Goal: Task Accomplishment & Management: Manage account settings

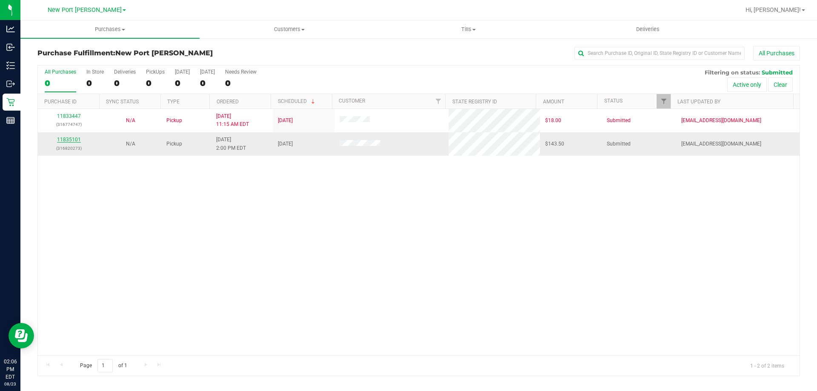
click at [75, 139] on link "11835101" at bounding box center [69, 140] width 24 height 6
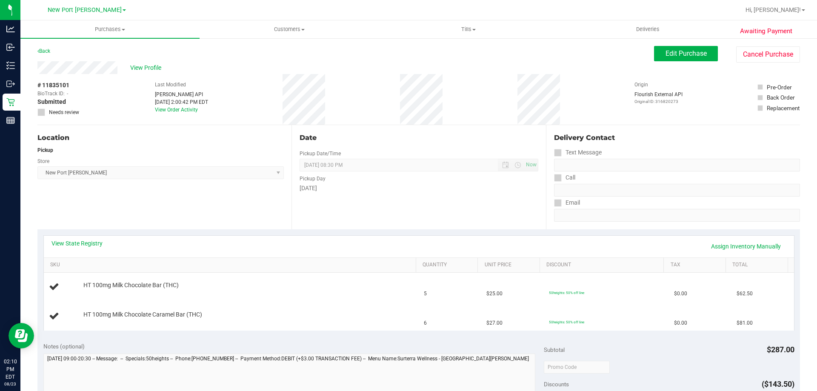
click at [807, 387] on div "Awaiting Payment Back Edit Purchase Cancel Purchase View Profile # 11835101 Bio…" at bounding box center [418, 370] width 797 height 667
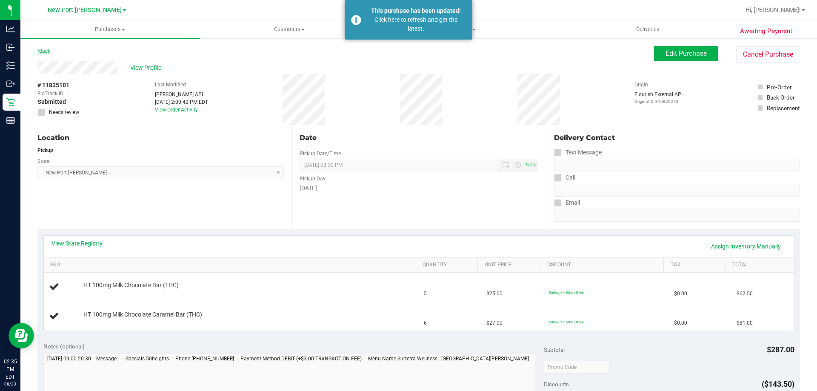
click at [50, 52] on link "Back" at bounding box center [43, 51] width 13 height 6
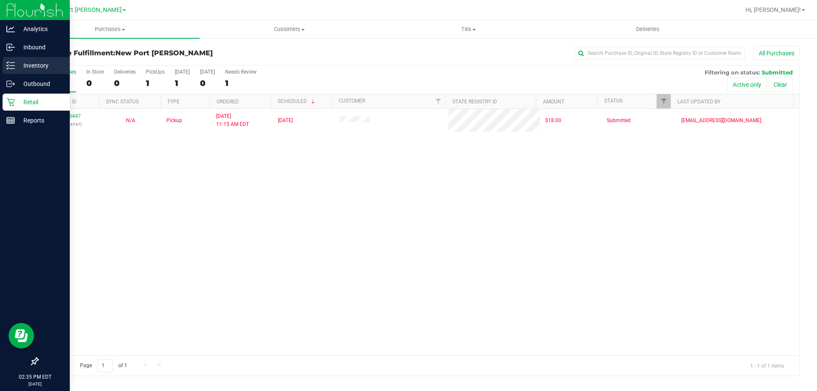
click at [32, 60] on div "Inventory" at bounding box center [36, 65] width 67 height 17
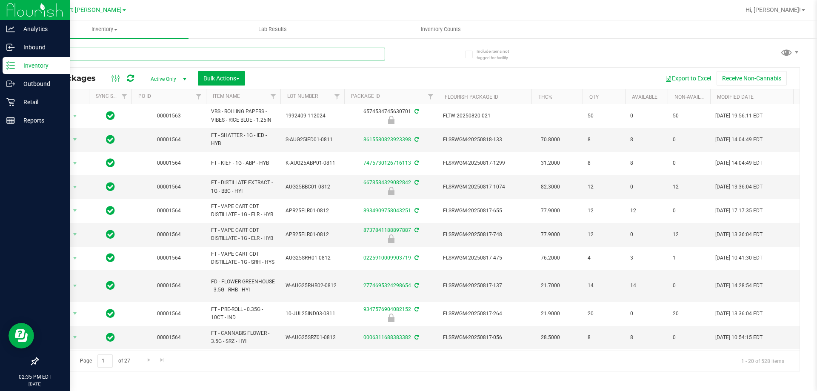
click at [118, 57] on input "text" at bounding box center [211, 54] width 348 height 13
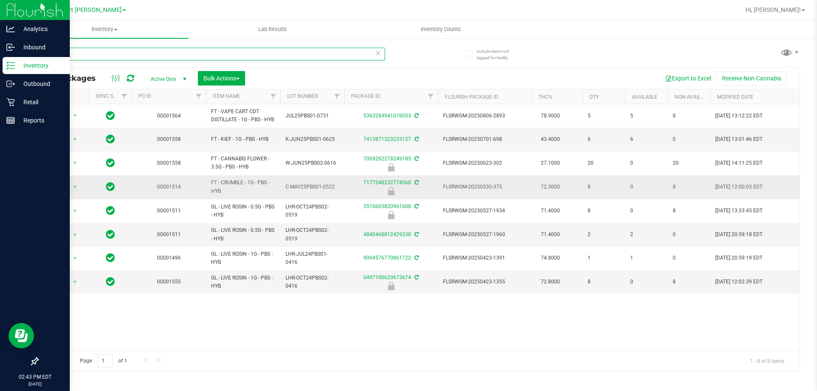
type input "p"
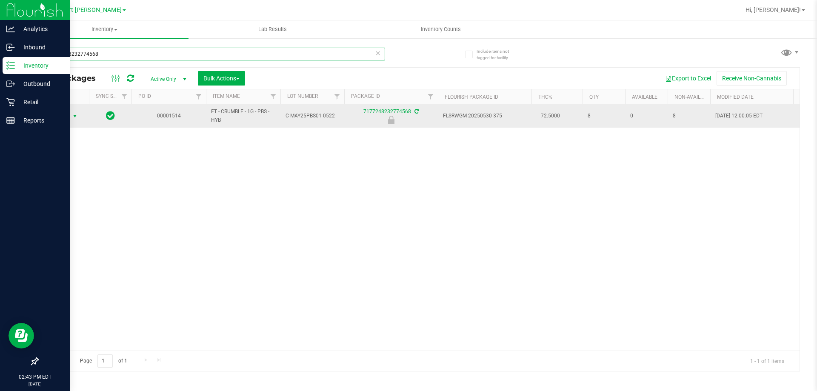
type input "7177248232774568"
click at [77, 116] on span "select" at bounding box center [75, 116] width 7 height 7
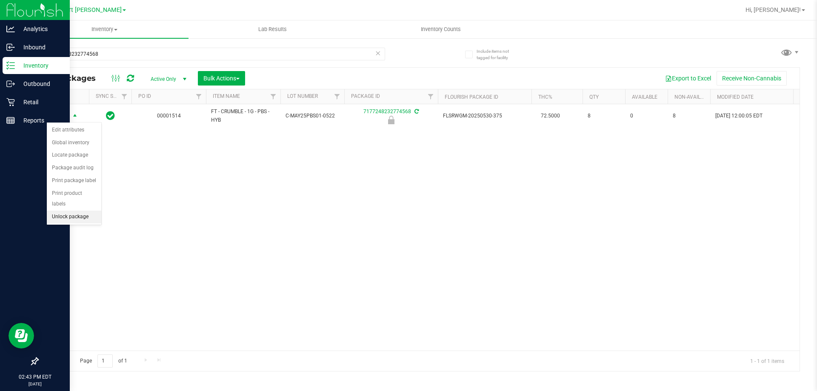
click at [72, 211] on li "Unlock package" at bounding box center [74, 217] width 54 height 13
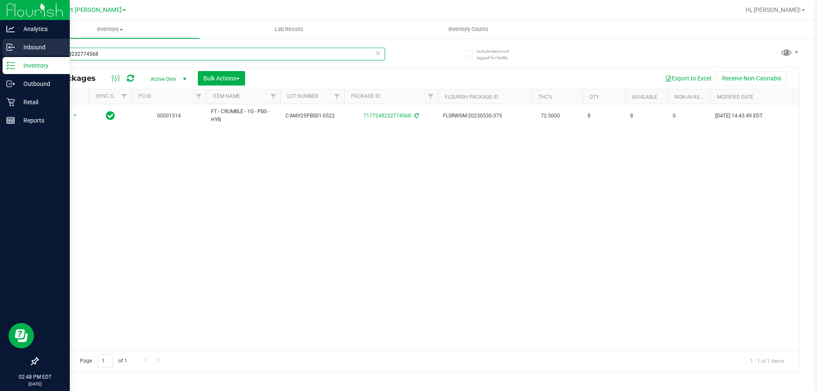
drag, startPoint x: 106, startPoint y: 51, endPoint x: 1, endPoint y: 49, distance: 105.2
click at [0, 48] on div "Analytics Inbound Inventory Outbound Retail Reports 02:48 PM EDT 08/23/2025 08/…" at bounding box center [408, 195] width 817 height 391
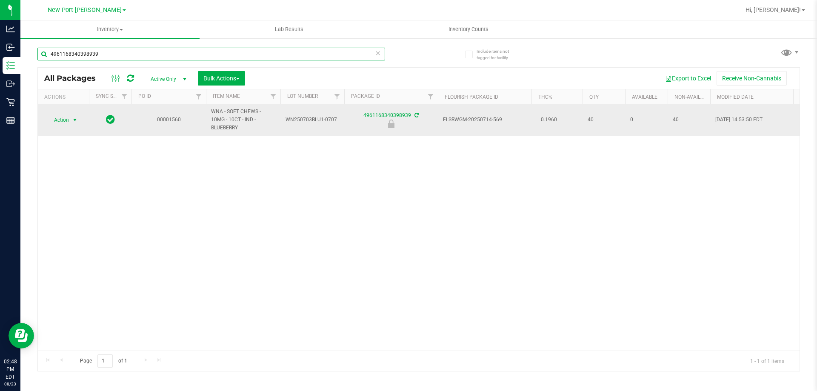
type input "4961168340398939"
click at [74, 117] on span "select" at bounding box center [75, 120] width 7 height 7
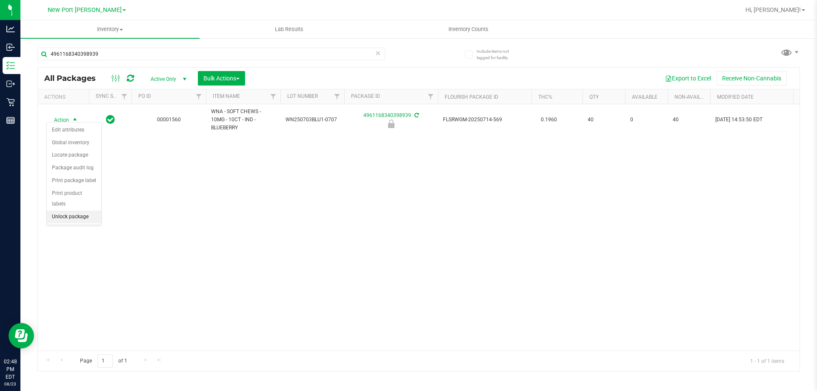
click at [72, 211] on li "Unlock package" at bounding box center [74, 217] width 54 height 13
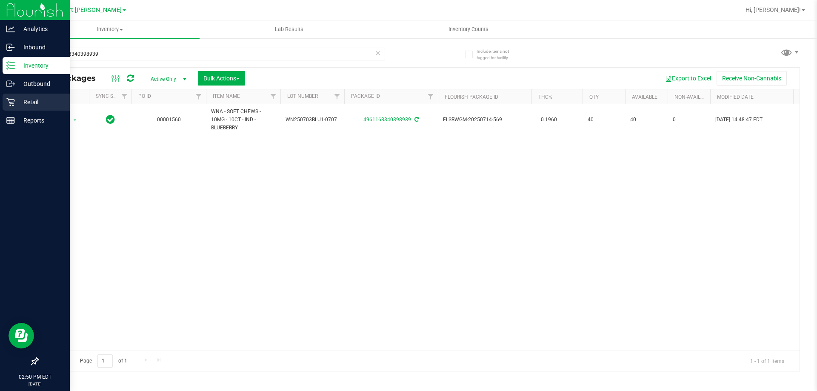
click at [25, 94] on div "Retail" at bounding box center [36, 102] width 67 height 17
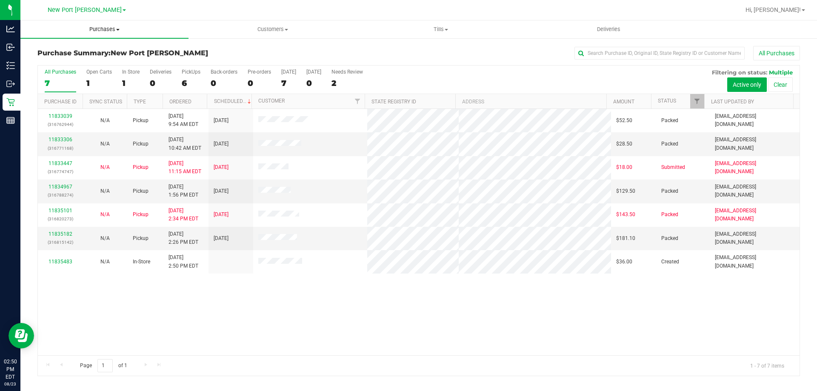
click at [119, 31] on span "Purchases" at bounding box center [104, 30] width 168 height 8
click at [109, 66] on li "Fulfillment" at bounding box center [104, 62] width 168 height 10
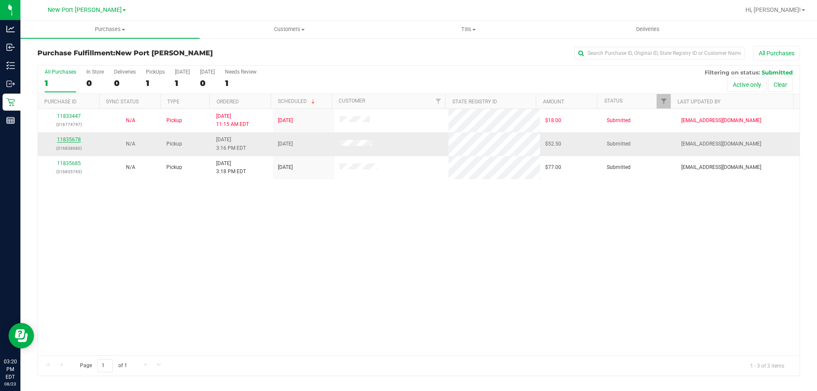
click at [68, 139] on link "11835678" at bounding box center [69, 140] width 24 height 6
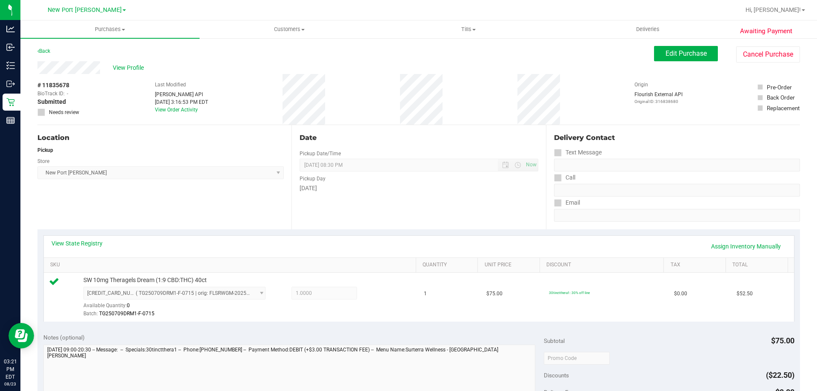
scroll to position [213, 0]
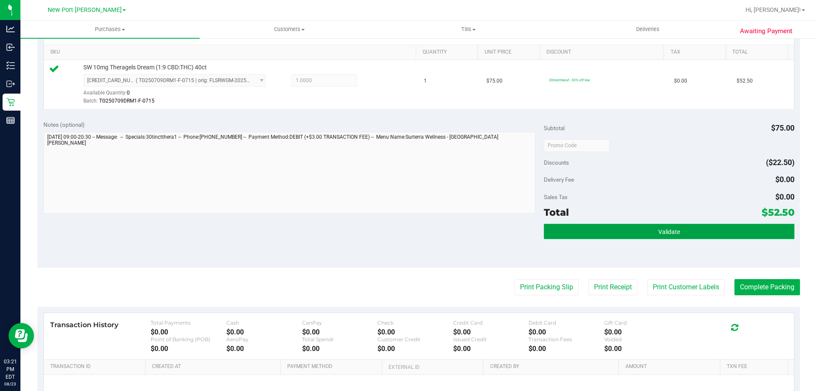
click at [637, 233] on button "Validate" at bounding box center [669, 231] width 250 height 15
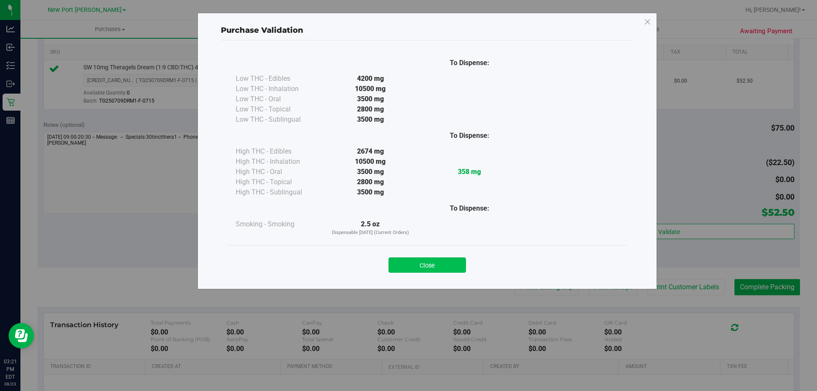
click at [422, 267] on button "Close" at bounding box center [427, 265] width 77 height 15
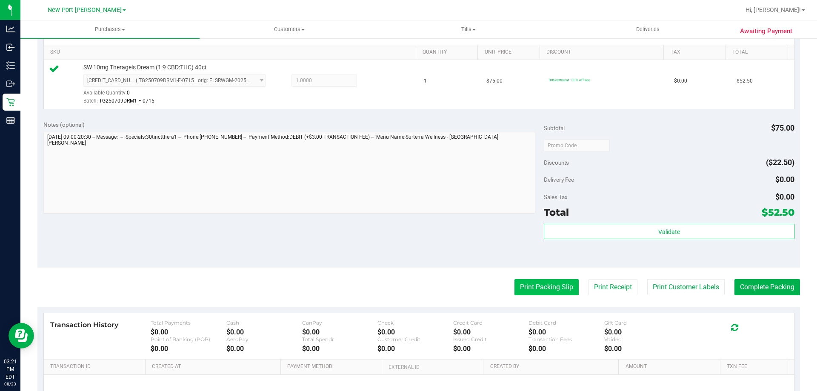
click at [519, 286] on button "Print Packing Slip" at bounding box center [547, 287] width 64 height 16
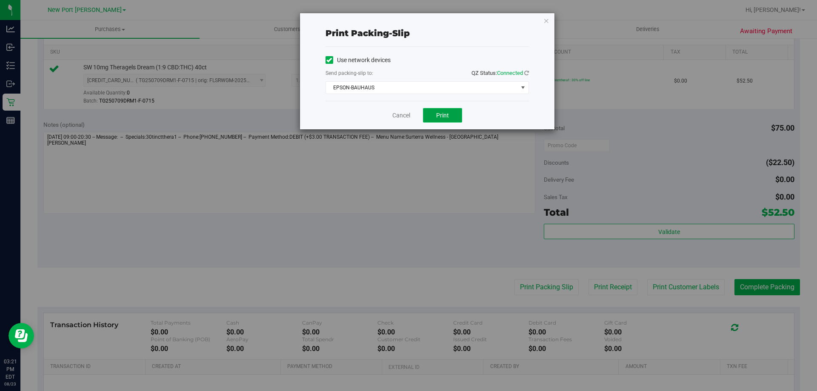
click at [434, 113] on button "Print" at bounding box center [442, 115] width 39 height 14
click at [446, 84] on span "EPSON-BAUHAUS" at bounding box center [422, 88] width 192 height 12
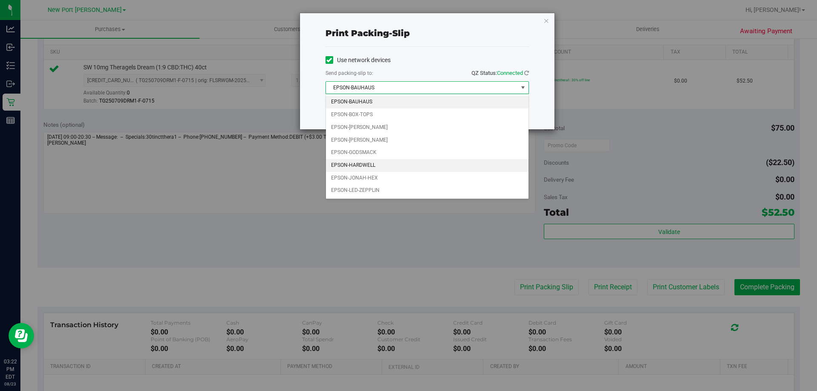
click at [394, 165] on li "EPSON-HARDWELL" at bounding box center [427, 165] width 203 height 13
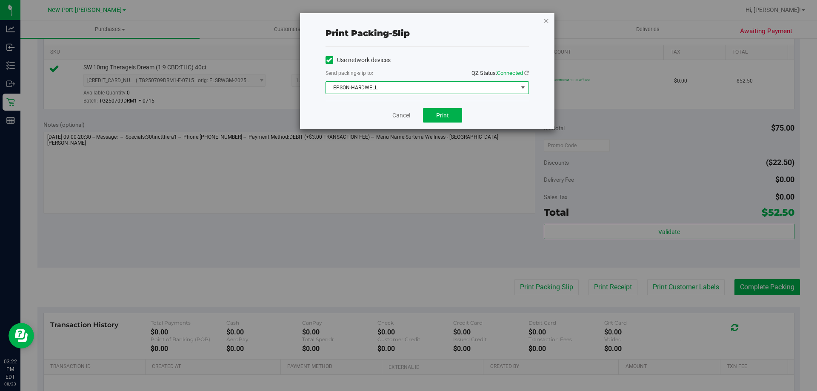
click at [545, 23] on icon "button" at bounding box center [547, 20] width 6 height 10
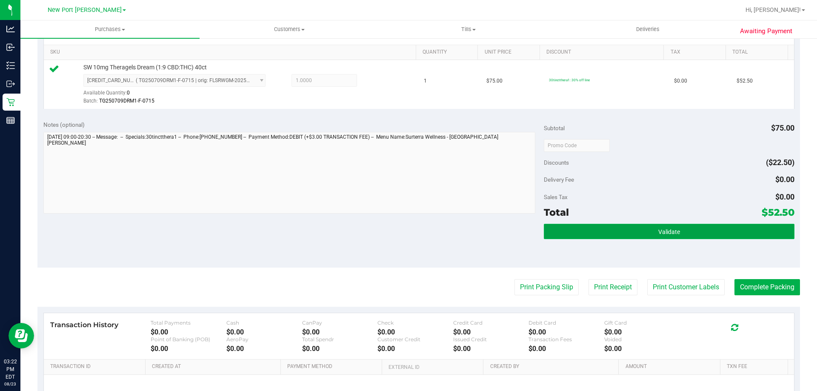
click at [554, 238] on button "Validate" at bounding box center [669, 231] width 250 height 15
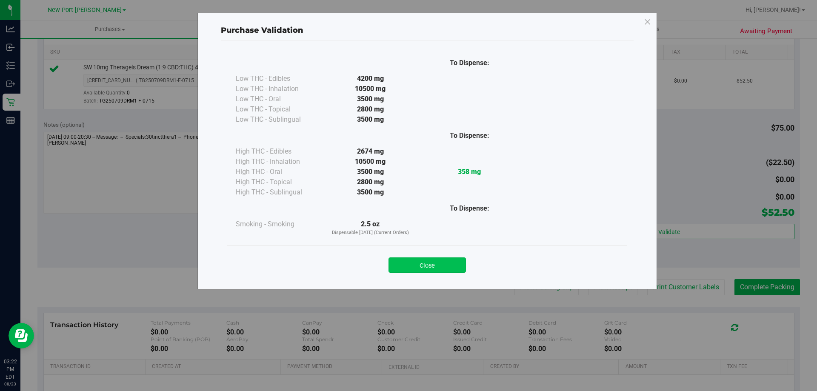
click at [451, 266] on button "Close" at bounding box center [427, 265] width 77 height 15
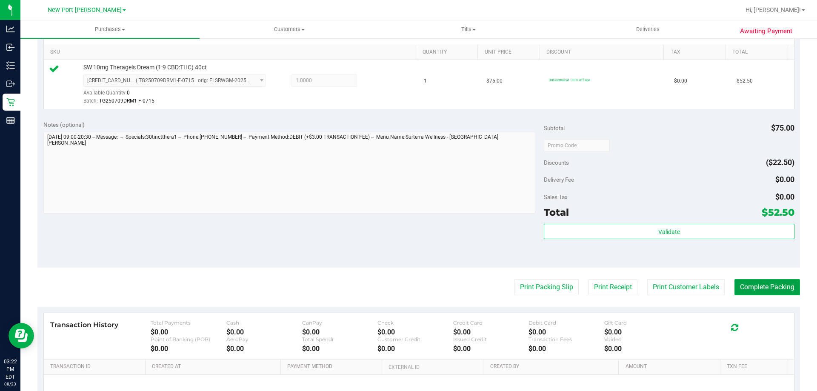
click at [763, 289] on button "Complete Packing" at bounding box center [768, 287] width 66 height 16
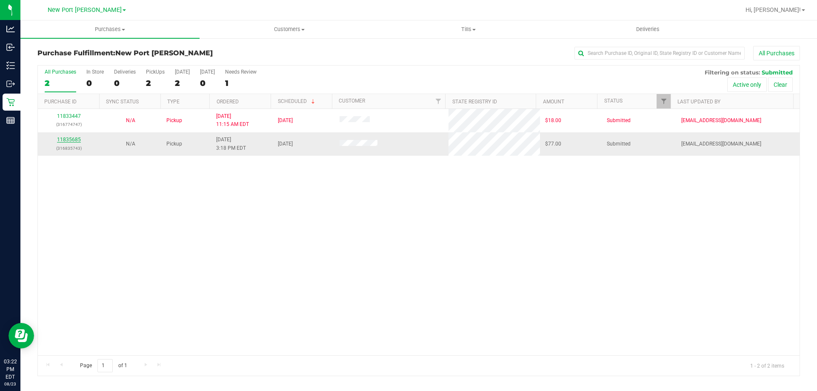
click at [74, 141] on link "11835685" at bounding box center [69, 140] width 24 height 6
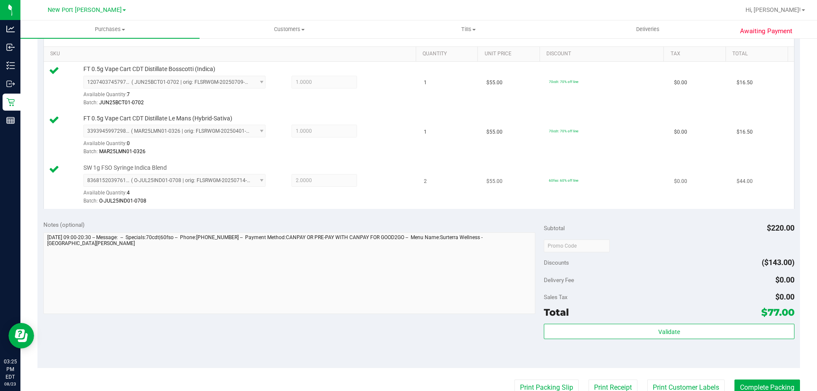
scroll to position [213, 0]
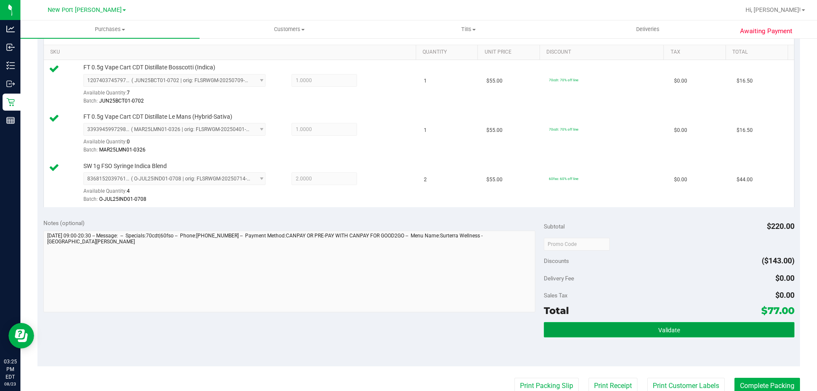
click at [667, 329] on span "Validate" at bounding box center [669, 330] width 22 height 7
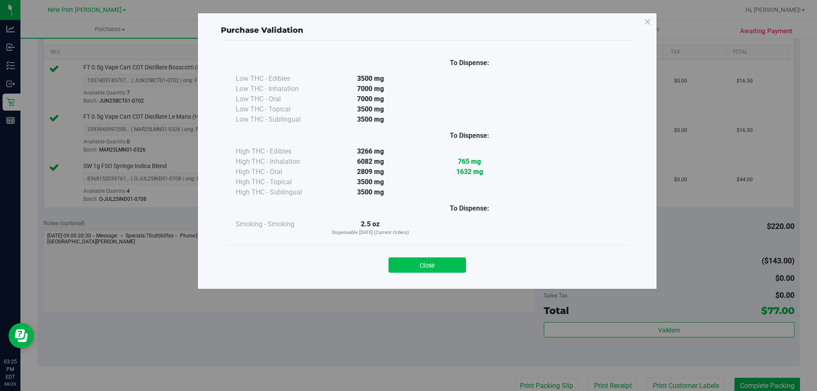
click at [458, 265] on button "Close" at bounding box center [427, 265] width 77 height 15
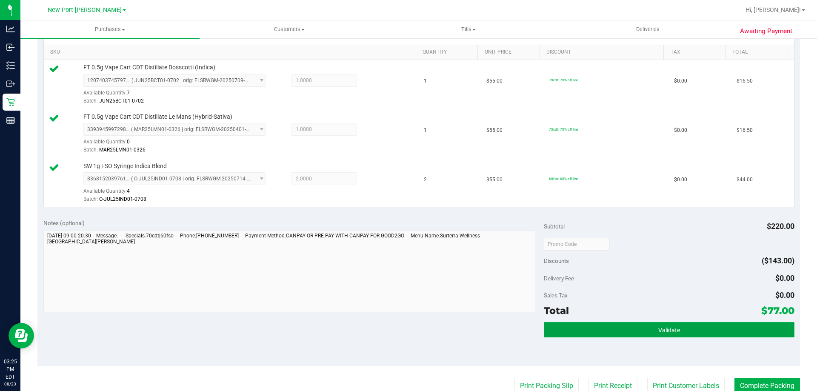
click at [591, 331] on button "Validate" at bounding box center [669, 329] width 250 height 15
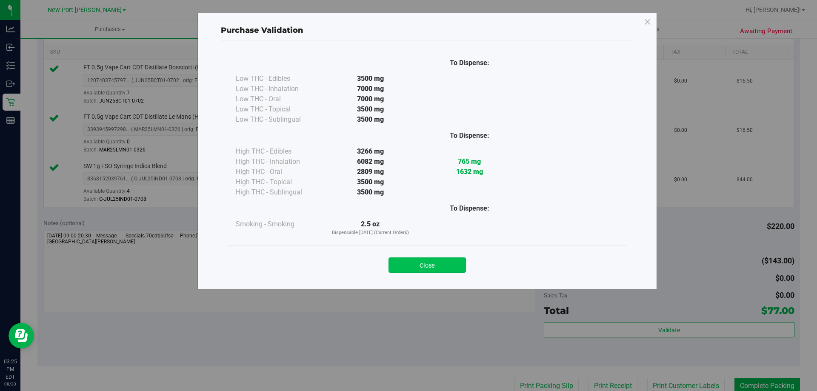
drag, startPoint x: 446, startPoint y: 255, endPoint x: 434, endPoint y: 263, distance: 13.9
click at [446, 256] on div "Close" at bounding box center [427, 262] width 387 height 21
click at [434, 263] on button "Close" at bounding box center [427, 265] width 77 height 15
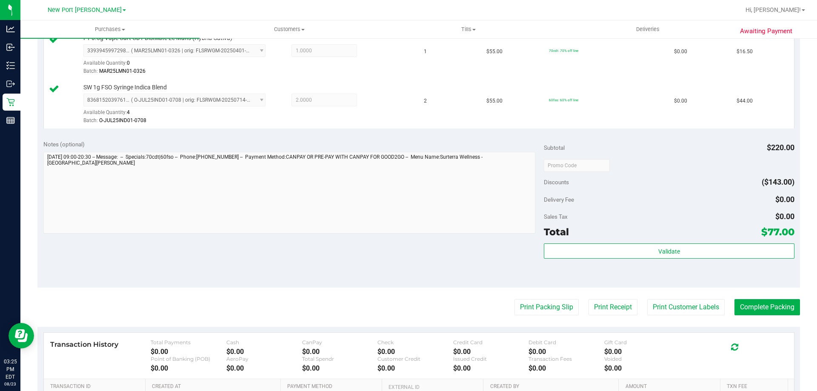
scroll to position [298, 0]
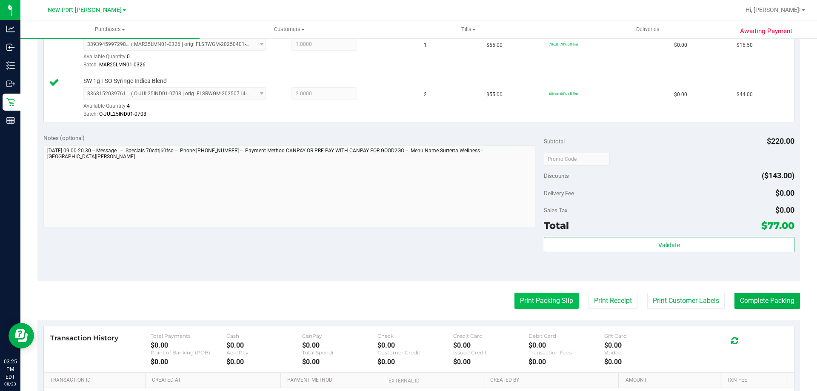
click at [538, 300] on button "Print Packing Slip" at bounding box center [547, 301] width 64 height 16
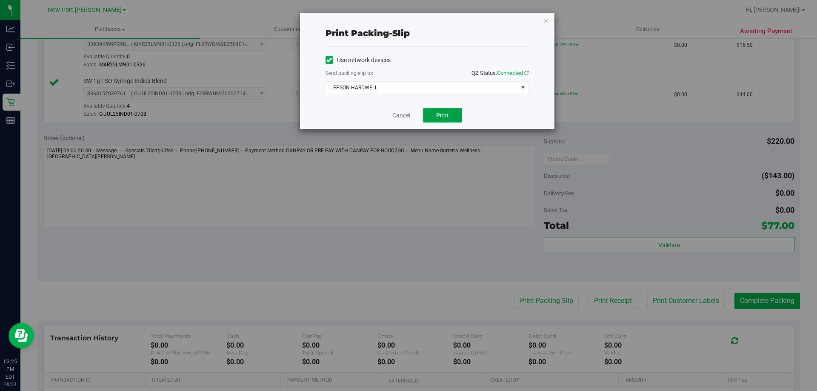
click at [448, 116] on span "Print" at bounding box center [442, 115] width 13 height 7
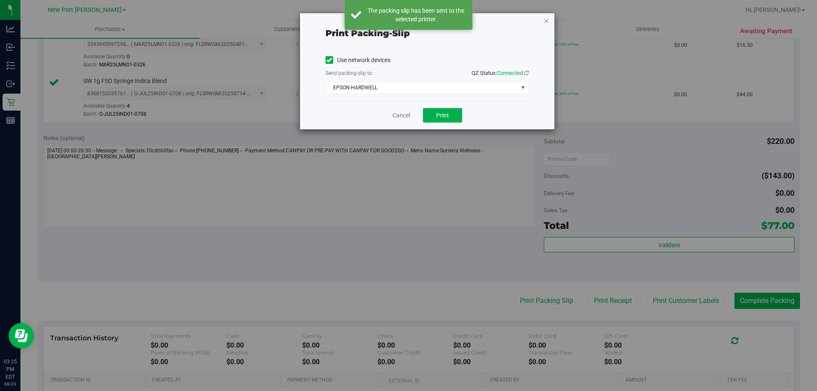
click at [546, 20] on icon "button" at bounding box center [547, 20] width 6 height 10
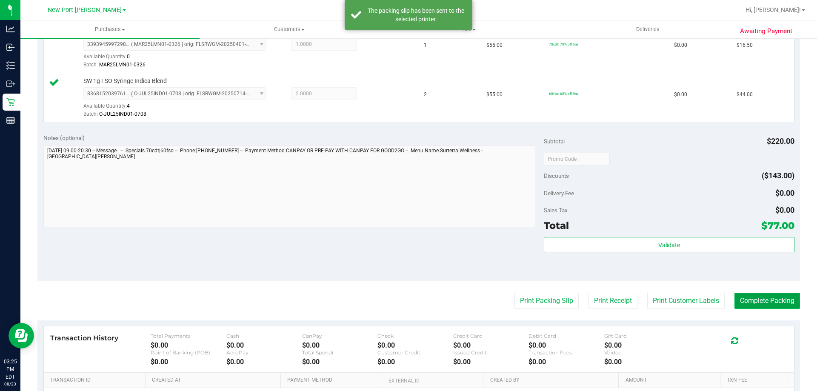
click at [754, 299] on button "Complete Packing" at bounding box center [768, 301] width 66 height 16
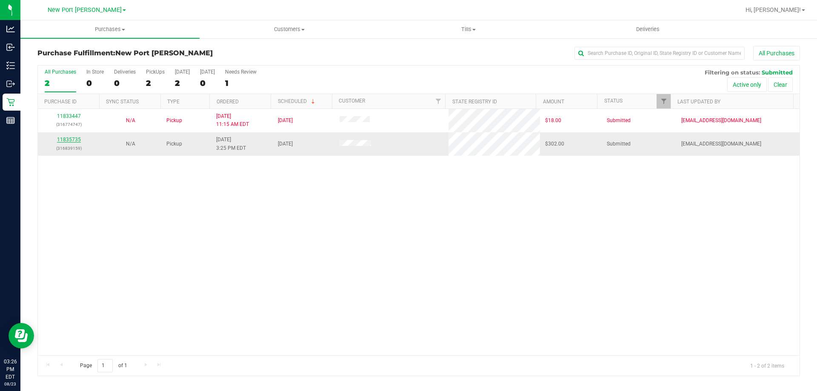
click at [72, 138] on link "11835735" at bounding box center [69, 140] width 24 height 6
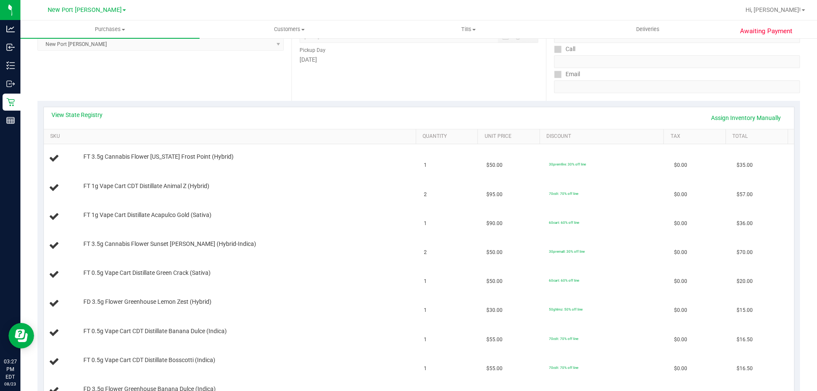
scroll to position [128, 0]
click at [88, 117] on link "View State Registry" at bounding box center [77, 116] width 51 height 9
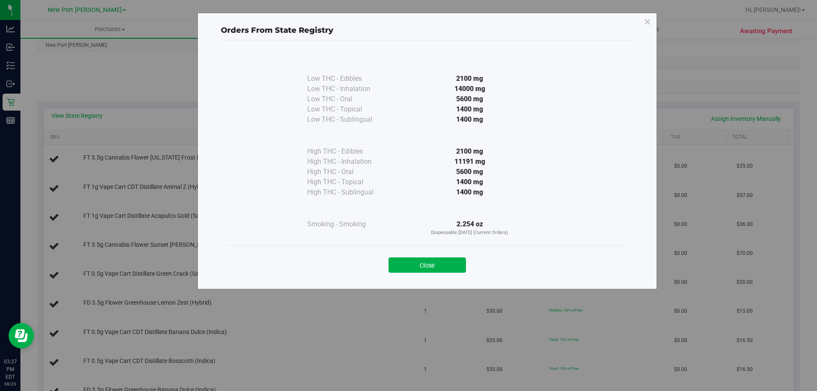
click at [102, 90] on div "Orders From State Registry Low THC - Edibles 2100 mg" at bounding box center [412, 195] width 824 height 391
click at [407, 267] on button "Close" at bounding box center [427, 265] width 77 height 15
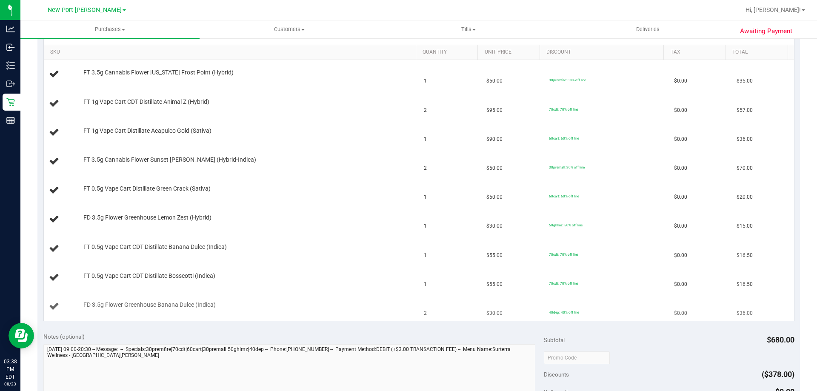
scroll to position [0, 0]
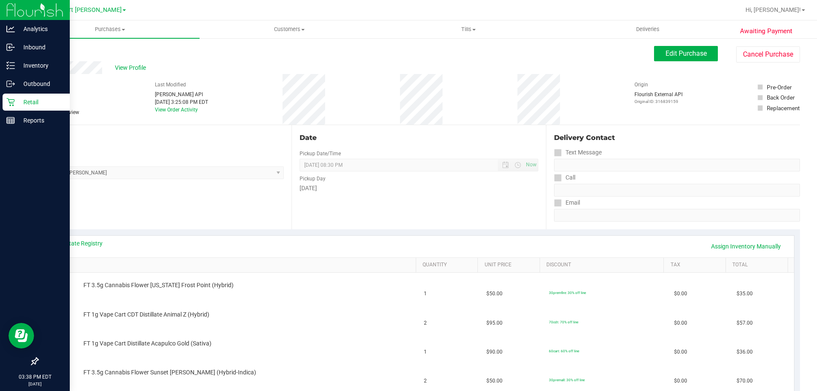
click at [29, 97] on p "Retail" at bounding box center [40, 102] width 51 height 10
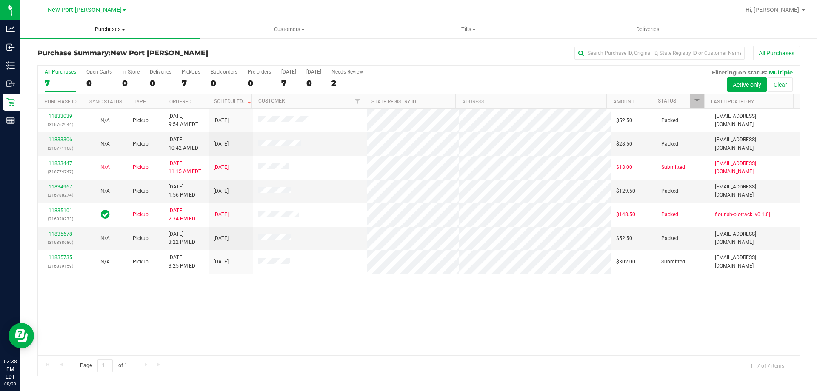
click at [125, 29] on span at bounding box center [123, 30] width 3 height 2
click at [81, 58] on li "Fulfillment" at bounding box center [109, 62] width 179 height 10
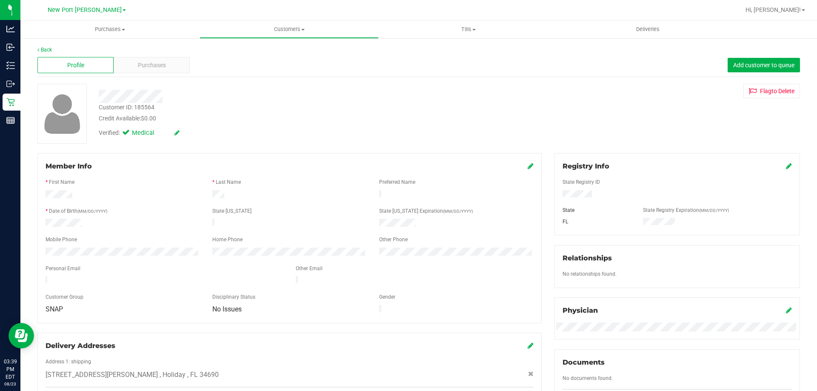
click at [558, 196] on div at bounding box center [677, 194] width 242 height 9
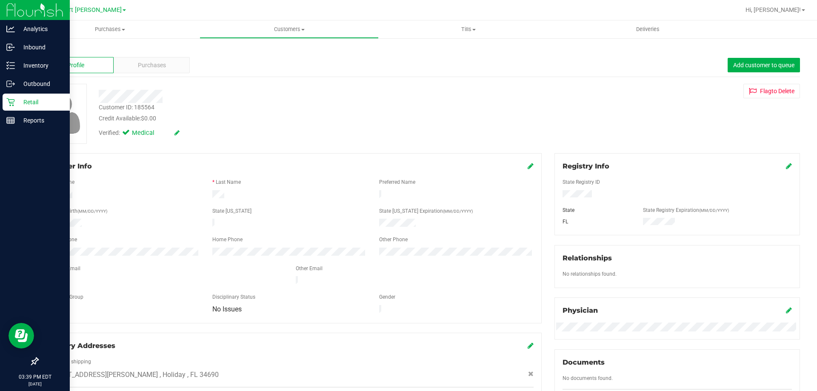
click at [31, 100] on p "Retail" at bounding box center [40, 102] width 51 height 10
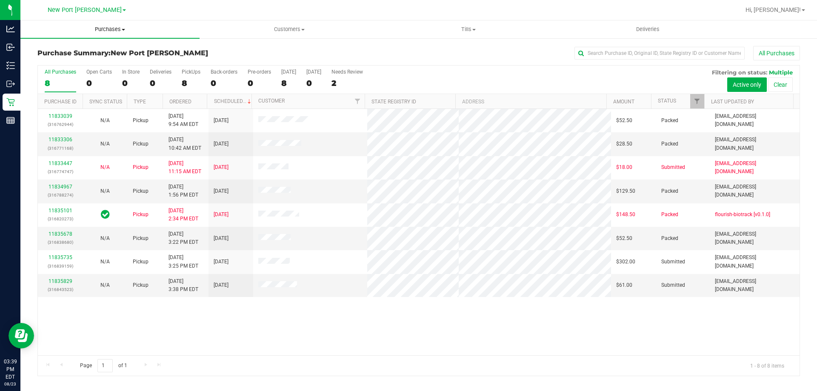
click at [122, 32] on span "Purchases" at bounding box center [109, 30] width 179 height 8
click at [69, 60] on span "Fulfillment" at bounding box center [46, 61] width 53 height 7
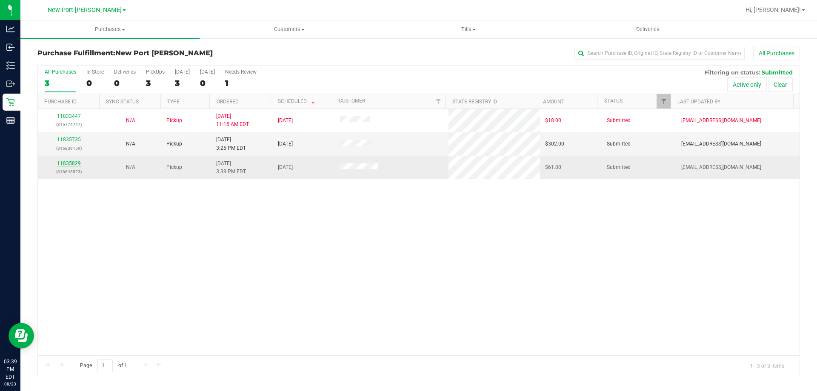
click at [77, 163] on link "11835829" at bounding box center [69, 163] width 24 height 6
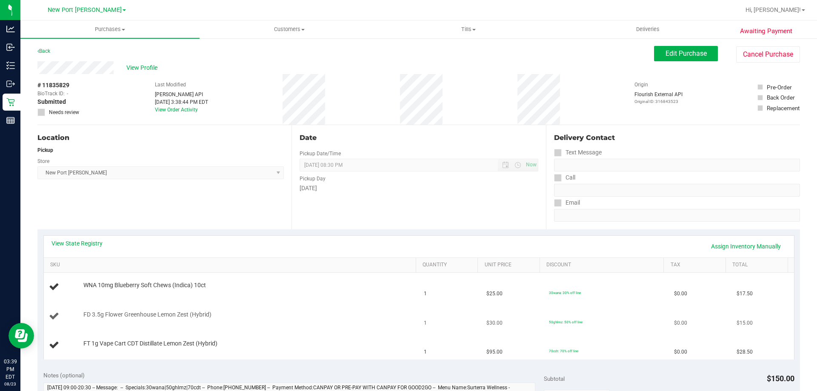
scroll to position [43, 0]
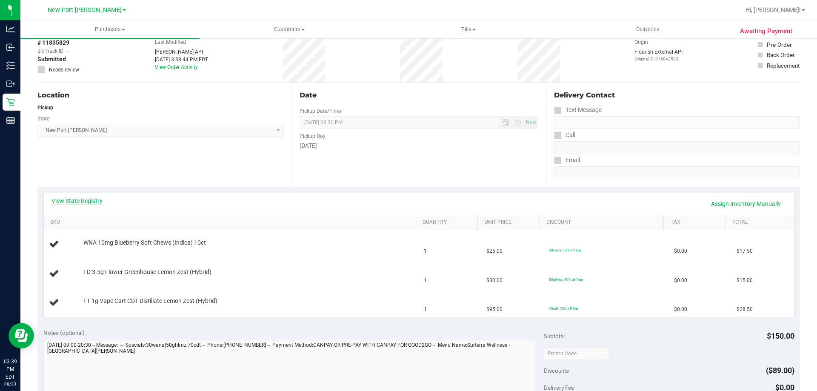
click at [80, 200] on link "View State Registry" at bounding box center [77, 201] width 51 height 9
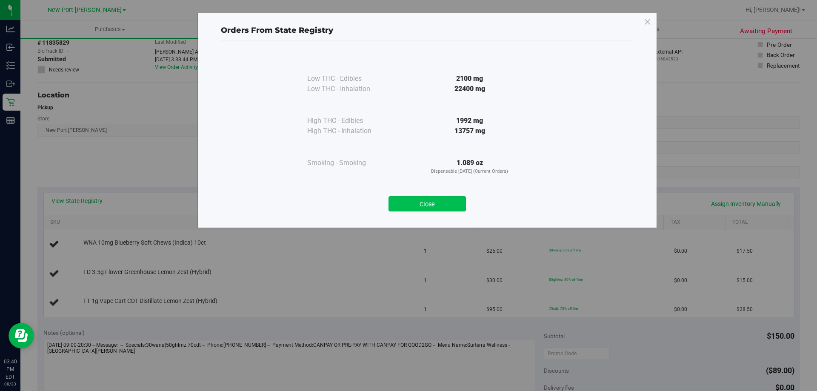
click at [426, 200] on button "Close" at bounding box center [427, 203] width 77 height 15
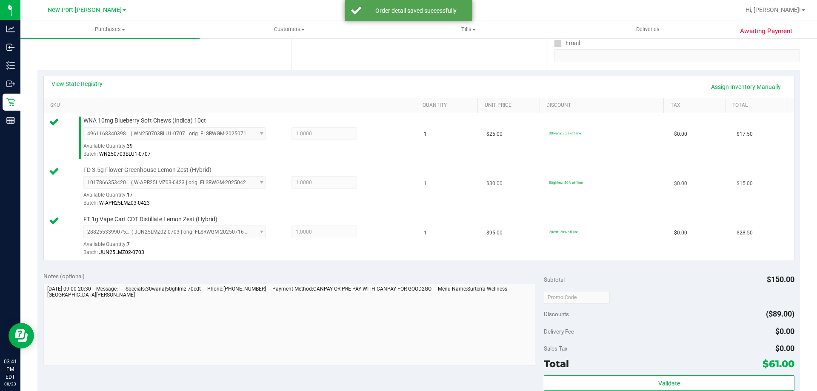
scroll to position [170, 0]
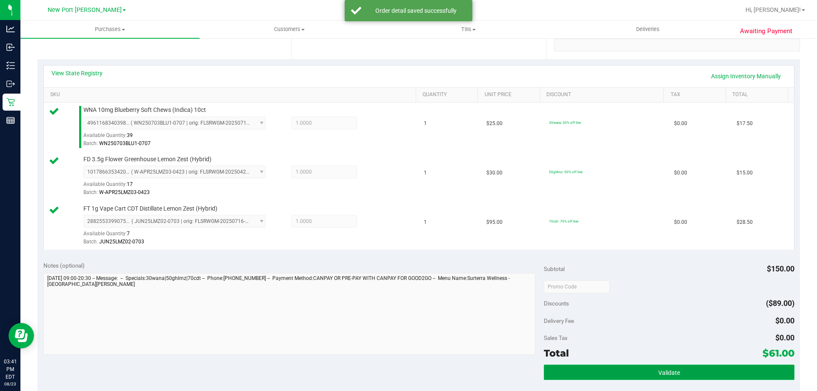
click at [650, 368] on button "Validate" at bounding box center [669, 372] width 250 height 15
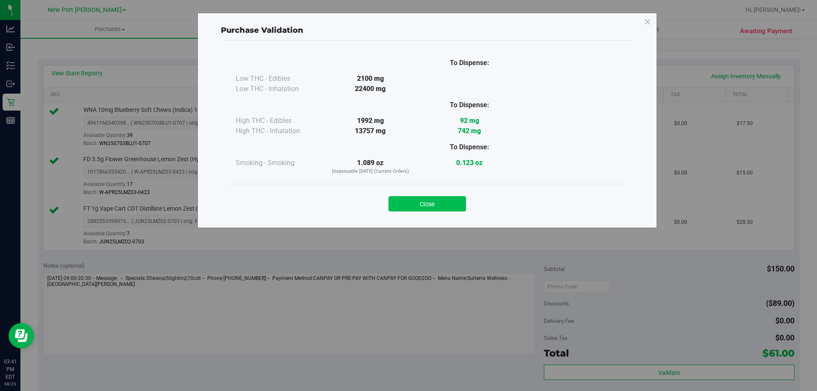
click at [434, 205] on button "Close" at bounding box center [427, 203] width 77 height 15
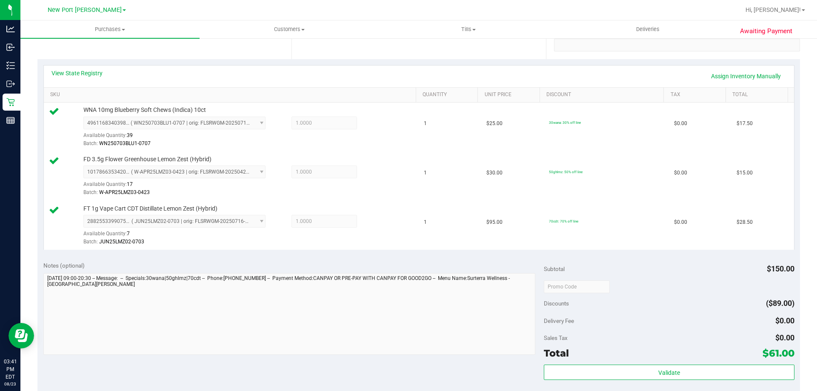
scroll to position [298, 0]
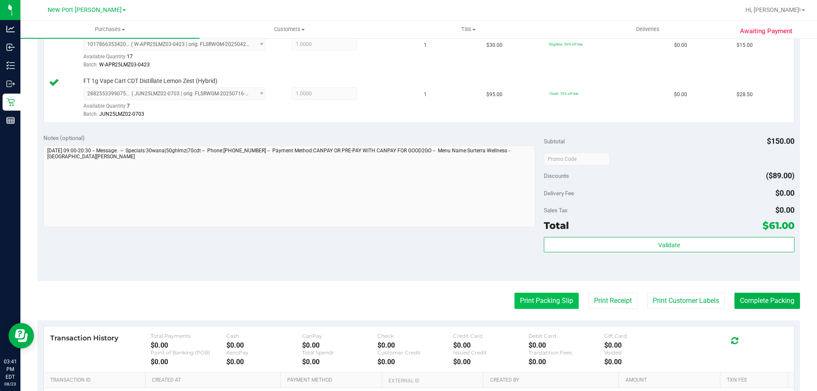
click at [540, 301] on button "Print Packing Slip" at bounding box center [547, 301] width 64 height 16
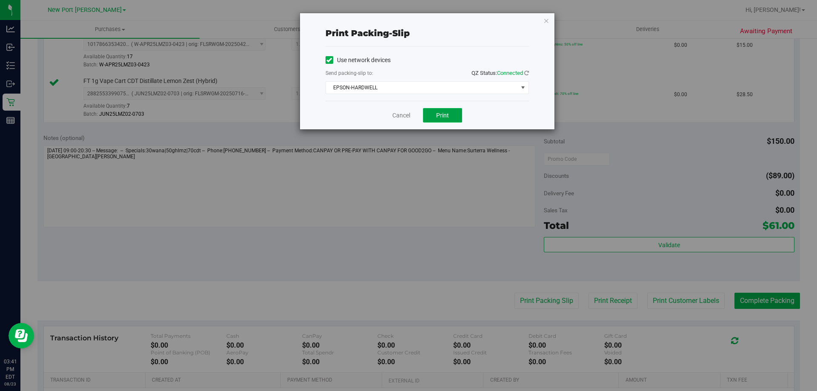
click at [438, 112] on button "Print" at bounding box center [442, 115] width 39 height 14
click at [438, 112] on span "Print" at bounding box center [442, 115] width 13 height 7
click at [402, 114] on link "Cancel" at bounding box center [401, 115] width 18 height 9
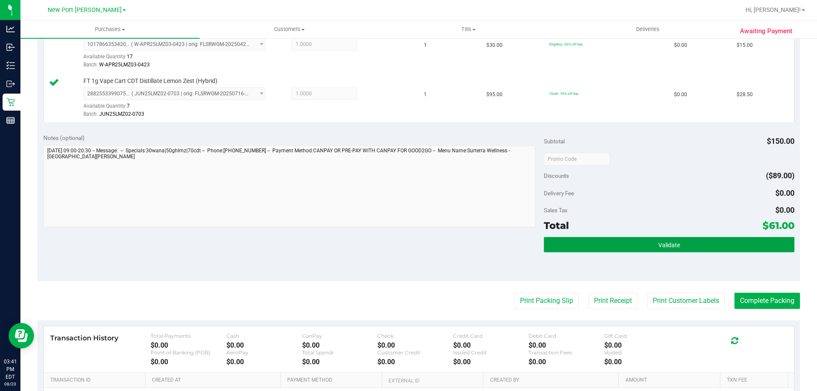
click at [645, 244] on button "Validate" at bounding box center [669, 244] width 250 height 15
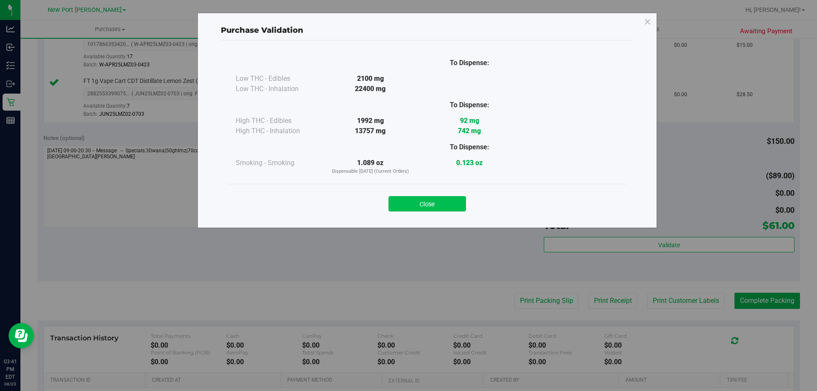
click at [434, 201] on button "Close" at bounding box center [427, 203] width 77 height 15
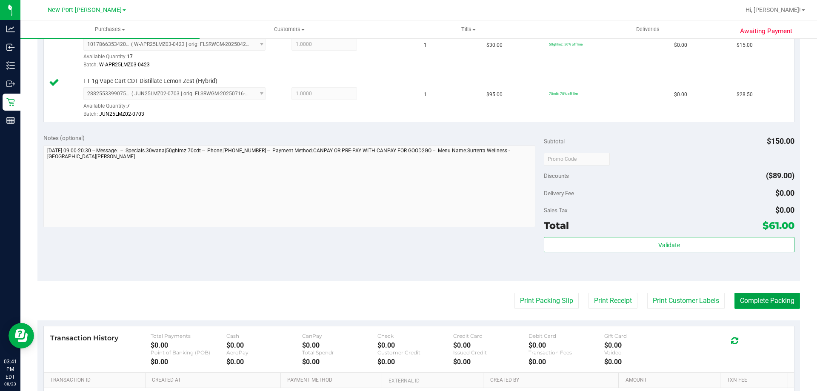
click at [756, 301] on button "Complete Packing" at bounding box center [768, 301] width 66 height 16
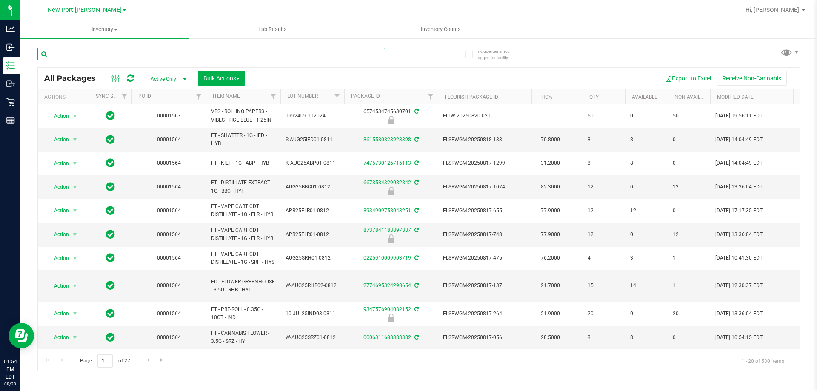
click at [112, 52] on input "text" at bounding box center [211, 54] width 348 height 13
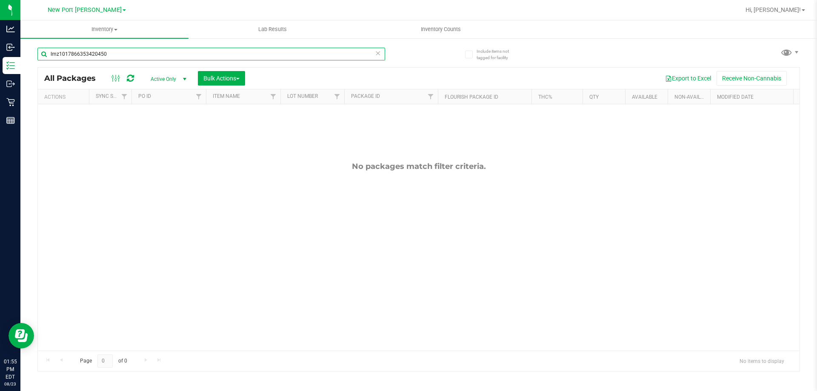
click at [59, 51] on input "lmz1017866353420450" at bounding box center [211, 54] width 348 height 13
type input "1017866353420450"
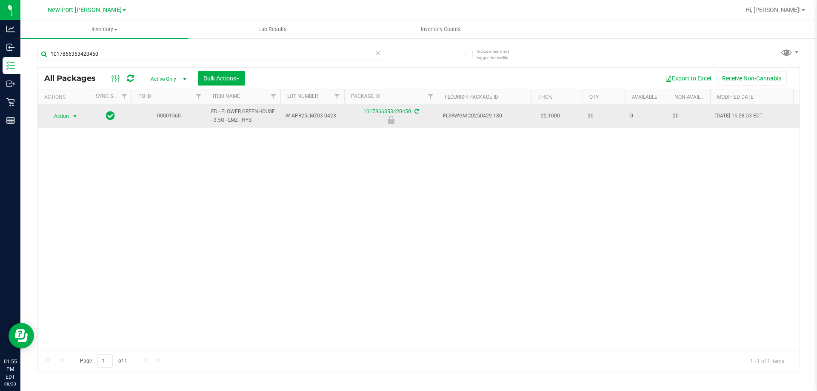
click at [73, 121] on span "select" at bounding box center [75, 116] width 11 height 12
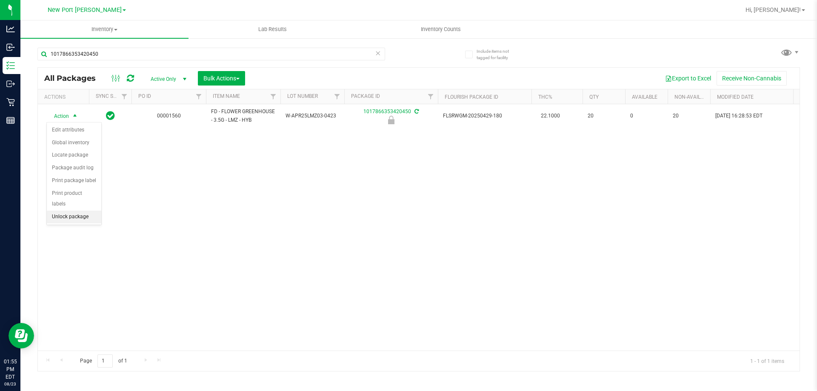
click at [90, 211] on li "Unlock package" at bounding box center [74, 217] width 54 height 13
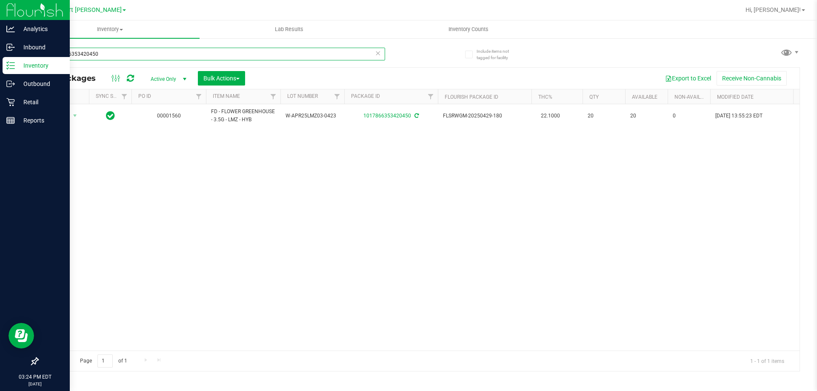
drag, startPoint x: 118, startPoint y: 53, endPoint x: 0, endPoint y: 64, distance: 118.4
click at [0, 64] on div "Analytics Inbound Inventory Outbound Retail Reports 03:24 PM EDT [DATE] 08/23 […" at bounding box center [408, 195] width 817 height 391
type input "lmn"
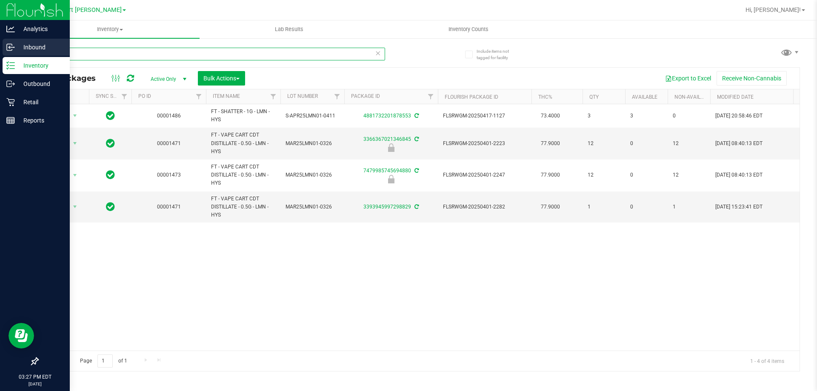
drag, startPoint x: 103, startPoint y: 56, endPoint x: 5, endPoint y: 40, distance: 99.6
click at [5, 40] on div "Analytics Inbound Inventory Outbound Retail Reports 03:27 PM EDT 08/23/2025 08/…" at bounding box center [408, 195] width 817 height 391
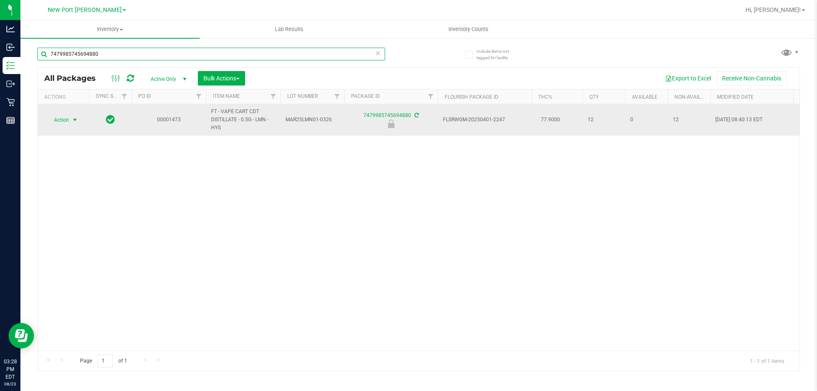
type input "7479985745694880"
click at [71, 118] on span "select" at bounding box center [75, 120] width 11 height 12
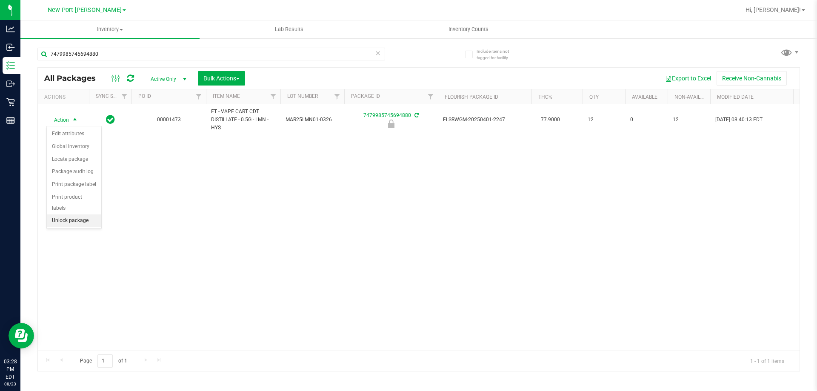
click at [83, 215] on li "Unlock package" at bounding box center [74, 221] width 54 height 13
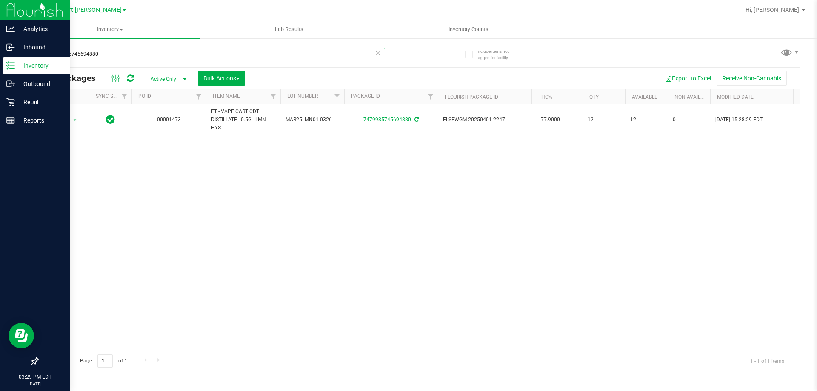
drag, startPoint x: 103, startPoint y: 54, endPoint x: 12, endPoint y: 62, distance: 91.4
click at [0, 66] on div "Analytics Inbound Inventory Outbound Retail Reports 03:29 PM EDT 08/23/2025 08/…" at bounding box center [408, 195] width 817 height 391
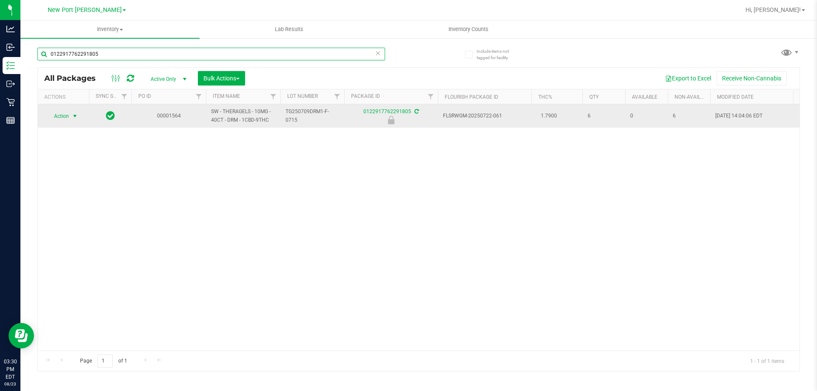
type input "0122917762291805"
click at [76, 114] on span "select" at bounding box center [75, 116] width 7 height 7
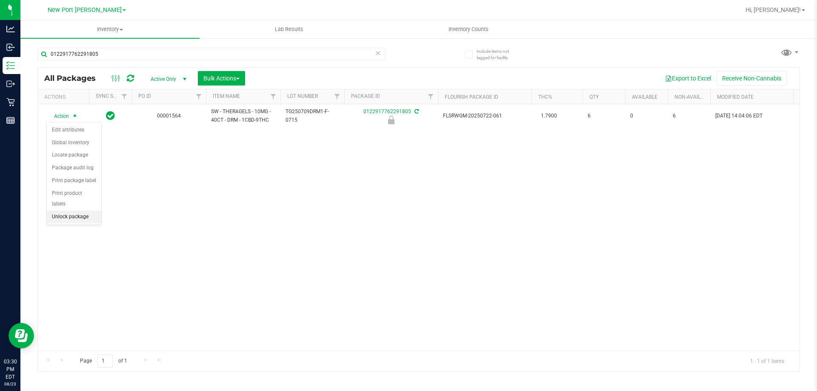
click at [77, 211] on li "Unlock package" at bounding box center [74, 217] width 54 height 13
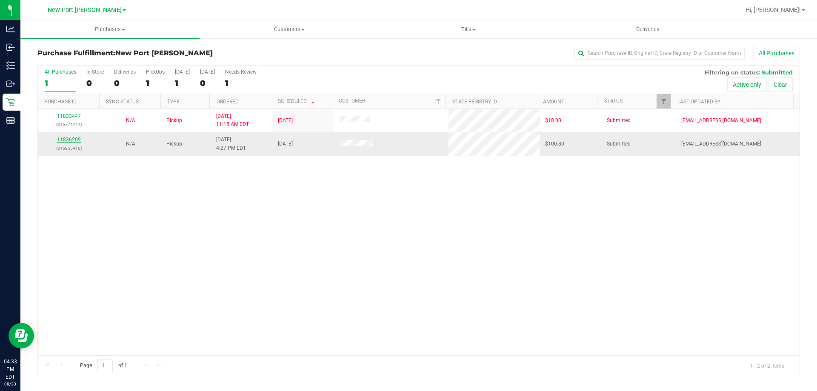
click at [69, 140] on link "11836209" at bounding box center [69, 140] width 24 height 6
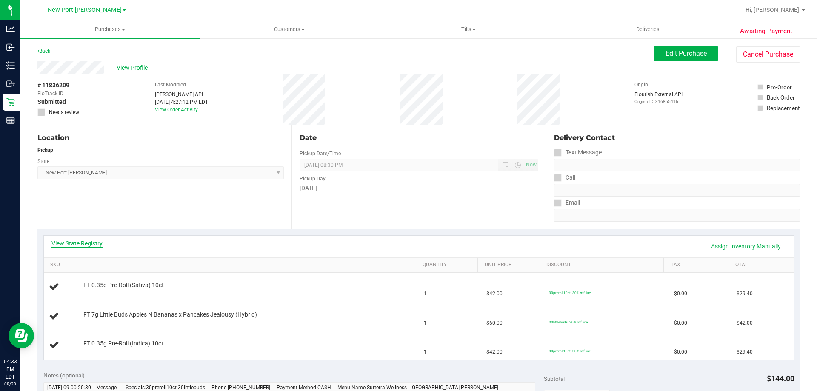
click at [92, 245] on link "View State Registry" at bounding box center [77, 243] width 51 height 9
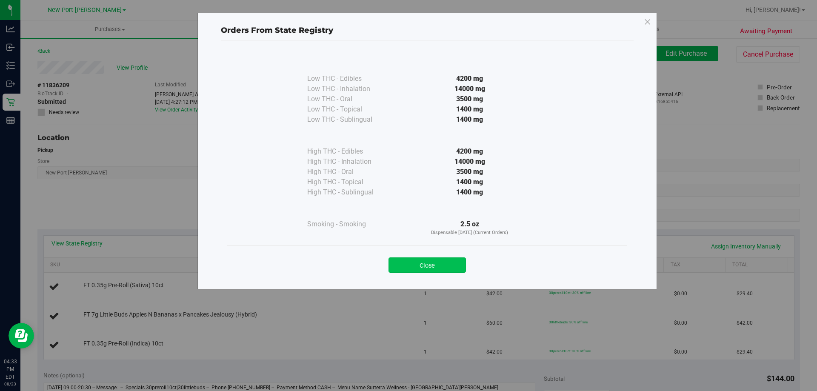
click at [422, 265] on button "Close" at bounding box center [427, 265] width 77 height 15
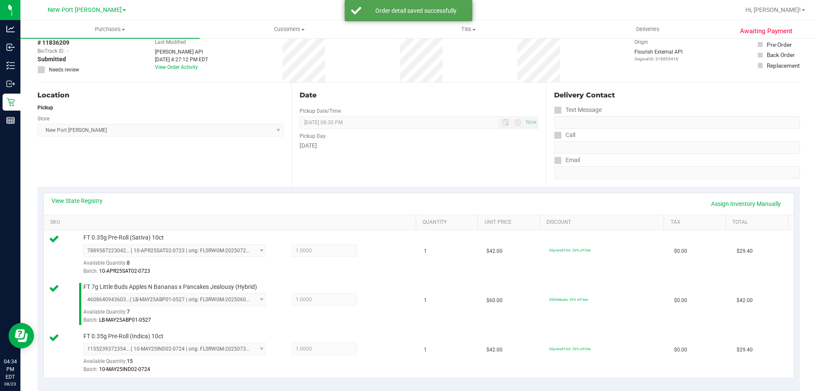
scroll to position [213, 0]
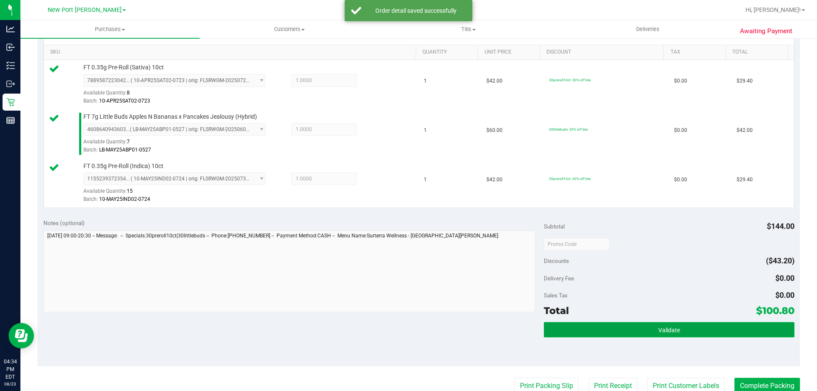
click at [658, 333] on span "Validate" at bounding box center [669, 330] width 22 height 7
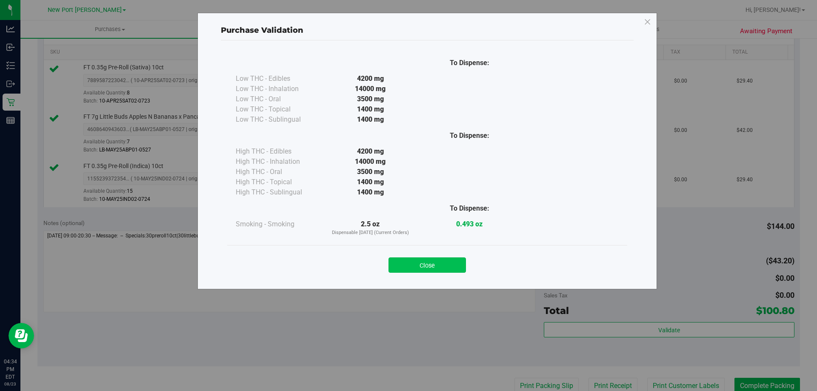
click at [427, 264] on button "Close" at bounding box center [427, 265] width 77 height 15
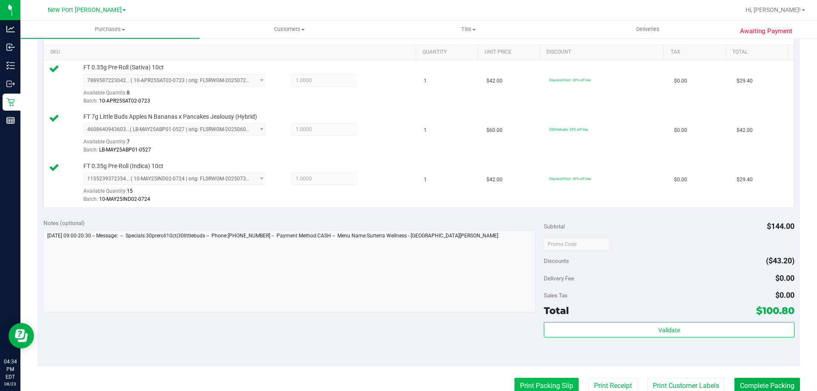
click at [530, 382] on button "Print Packing Slip" at bounding box center [547, 386] width 64 height 16
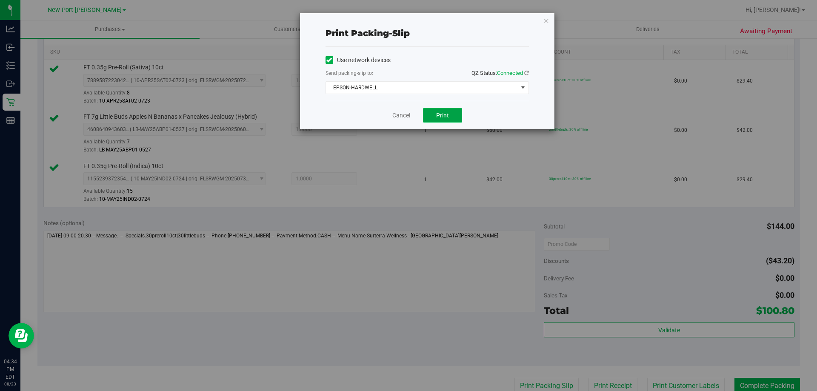
click at [448, 115] on span "Print" at bounding box center [442, 115] width 13 height 7
click at [406, 118] on link "Cancel" at bounding box center [401, 115] width 18 height 9
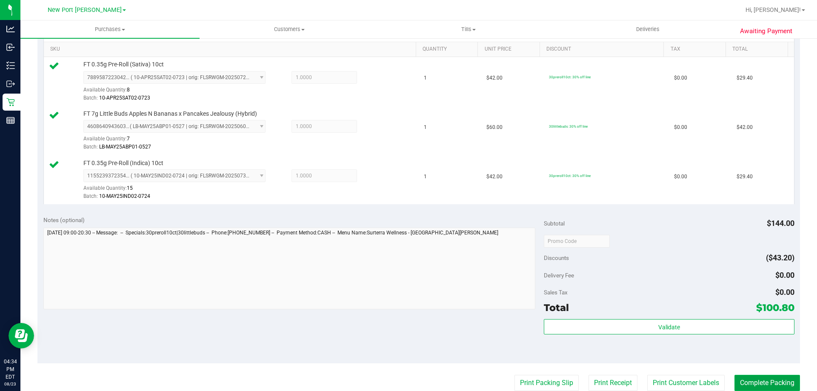
click at [748, 380] on button "Complete Packing" at bounding box center [768, 383] width 66 height 16
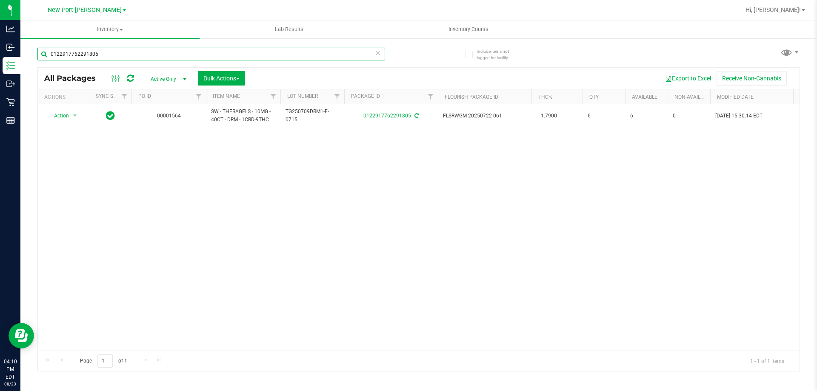
click at [118, 54] on input "0122917762291805" at bounding box center [211, 54] width 348 height 13
type input "0"
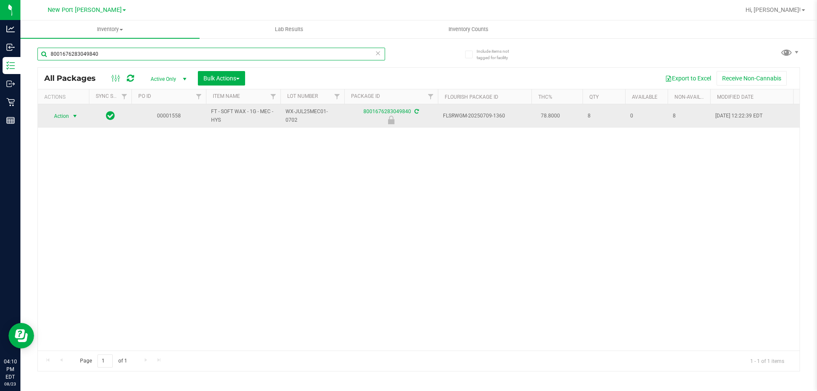
type input "8001676283049840"
click at [74, 117] on span "select" at bounding box center [75, 116] width 7 height 7
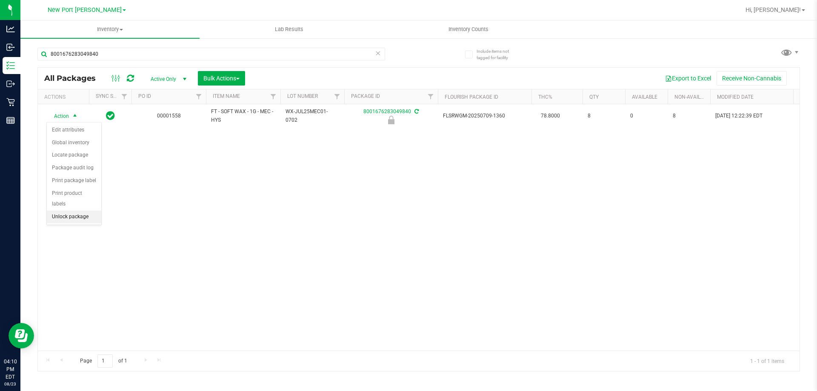
click at [76, 211] on li "Unlock package" at bounding box center [74, 217] width 54 height 13
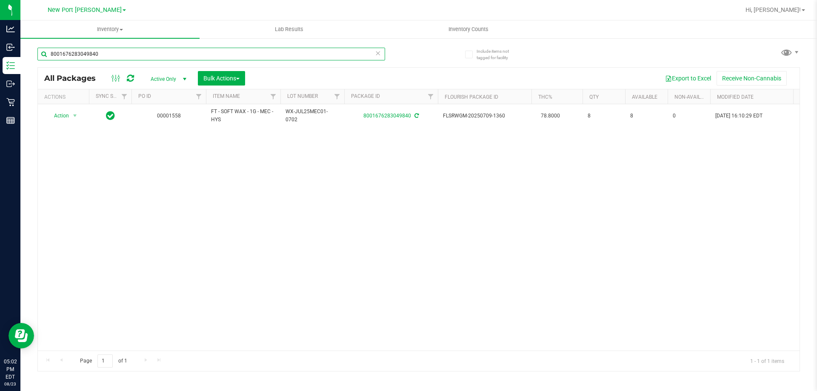
click at [129, 54] on input "8001676283049840" at bounding box center [211, 54] width 348 height 13
type input "8"
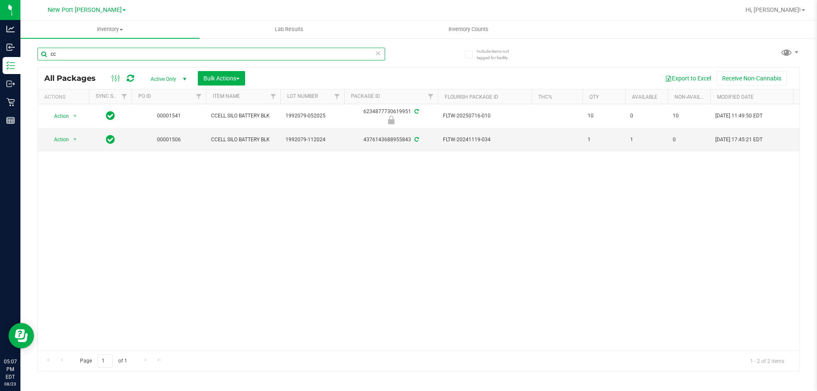
type input "c"
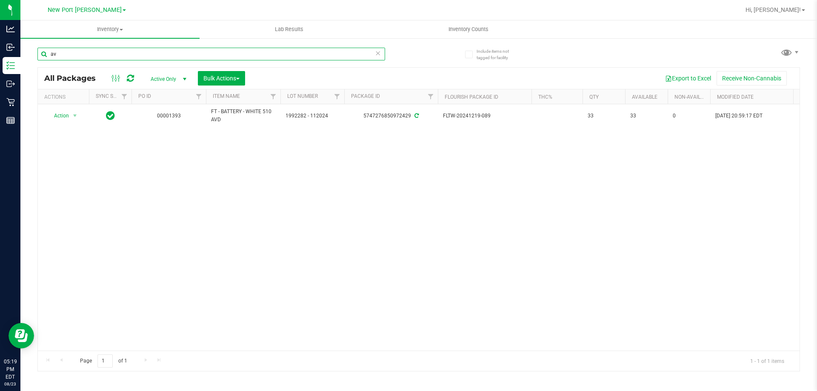
type input "a"
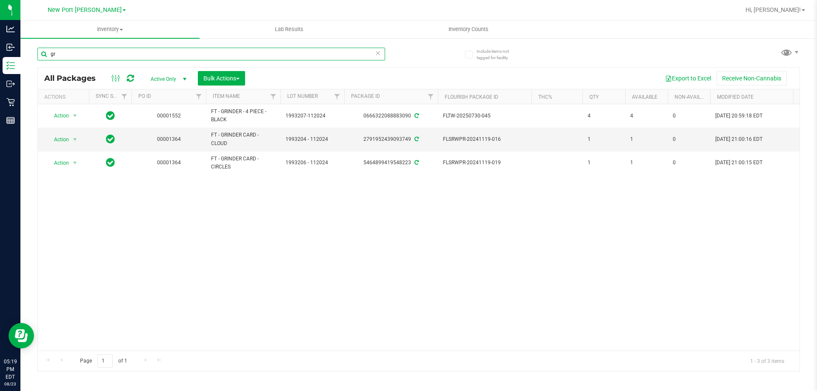
type input "g"
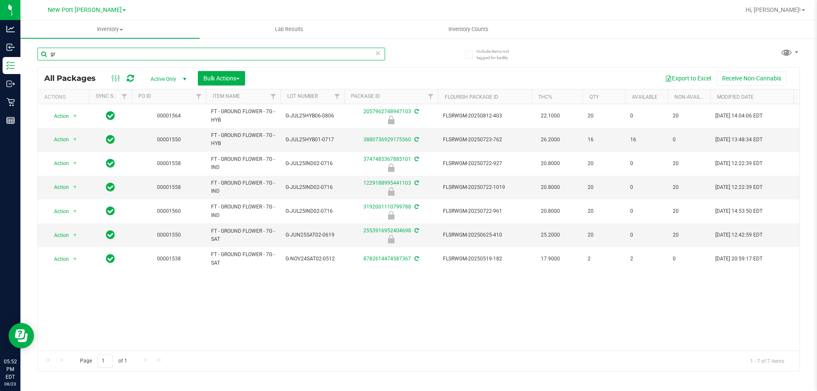
type input "g"
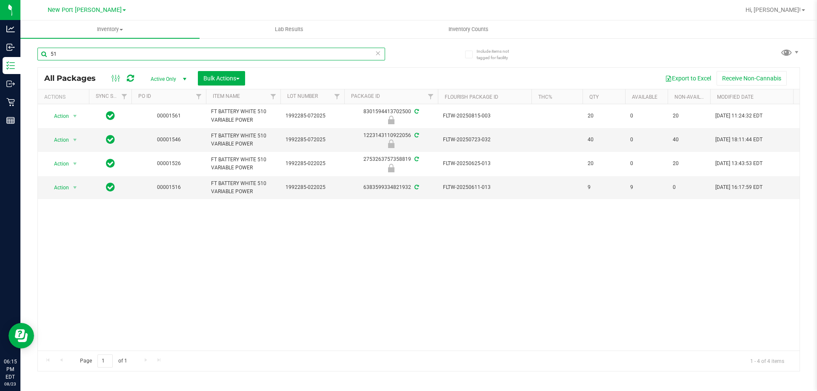
type input "5"
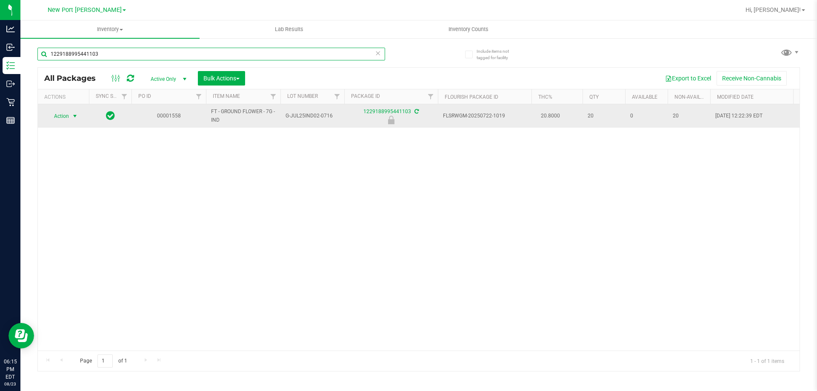
type input "1229188995441103"
click at [75, 114] on span "select" at bounding box center [75, 116] width 7 height 7
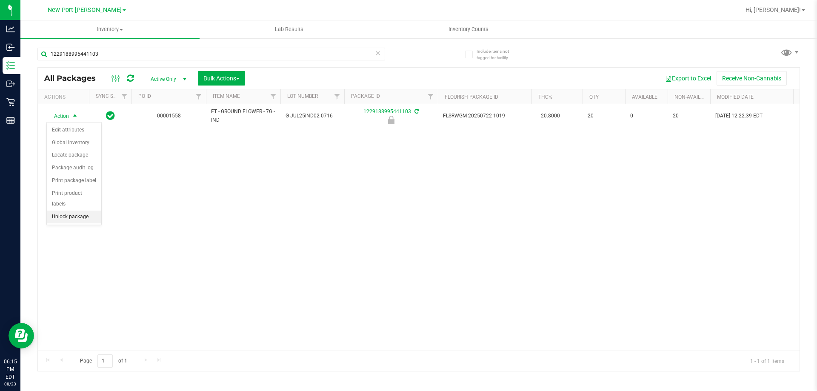
click at [66, 211] on li "Unlock package" at bounding box center [74, 217] width 54 height 13
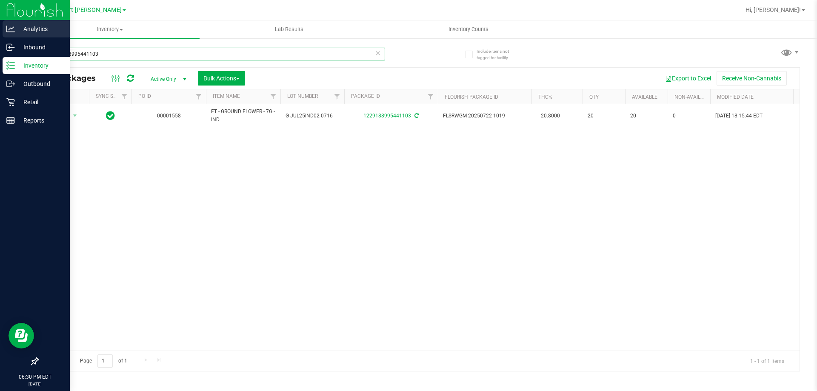
drag, startPoint x: 109, startPoint y: 51, endPoint x: 2, endPoint y: 29, distance: 108.7
click at [0, 34] on div "Analytics Inbound Inventory Outbound Retail Reports 06:30 PM EDT 08/23/2025 08/…" at bounding box center [408, 195] width 817 height 391
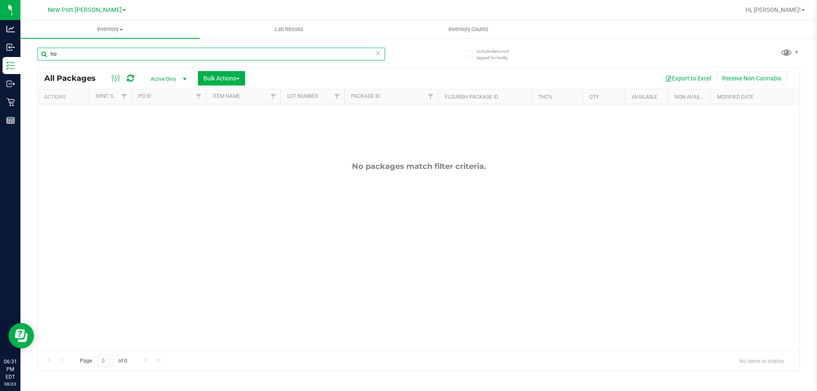
type input "h"
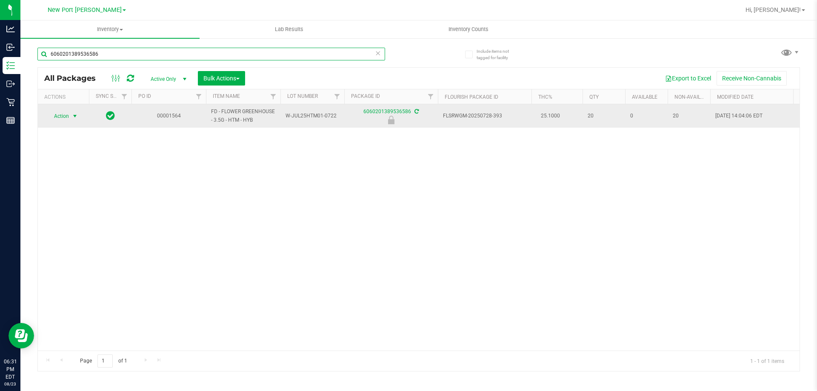
type input "6060201389536586"
click at [75, 116] on span "select" at bounding box center [75, 116] width 7 height 7
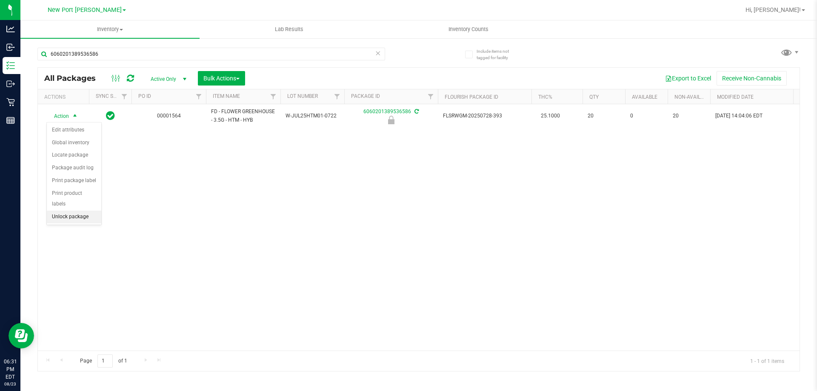
click at [90, 211] on li "Unlock package" at bounding box center [74, 217] width 54 height 13
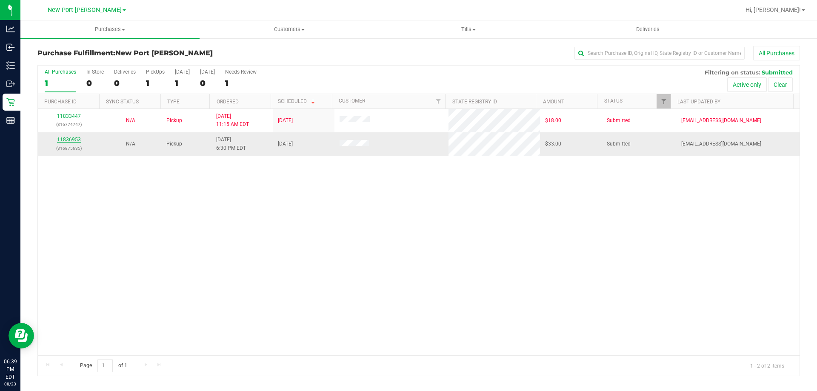
click at [76, 141] on link "11836953" at bounding box center [69, 140] width 24 height 6
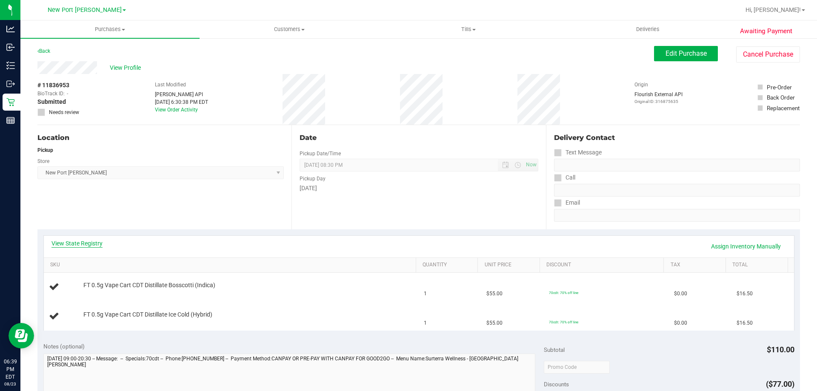
click at [72, 245] on link "View State Registry" at bounding box center [77, 243] width 51 height 9
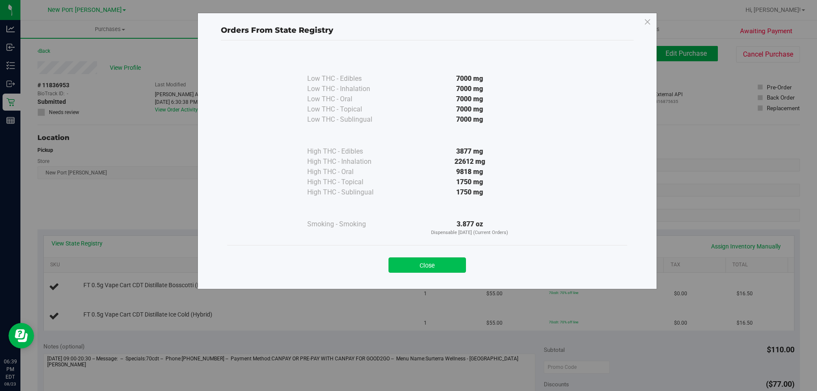
click at [432, 261] on button "Close" at bounding box center [427, 265] width 77 height 15
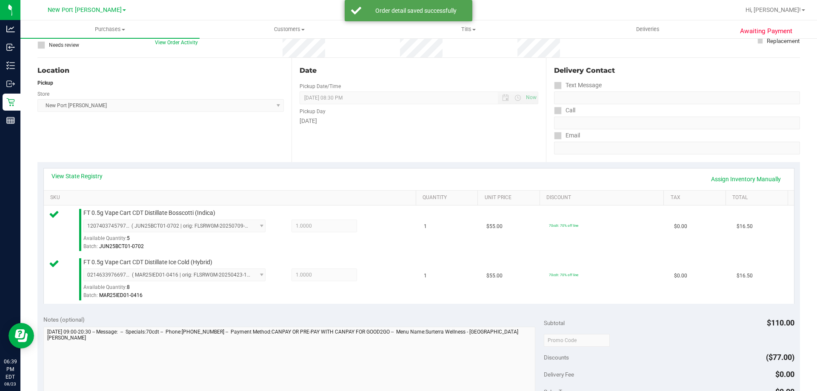
scroll to position [170, 0]
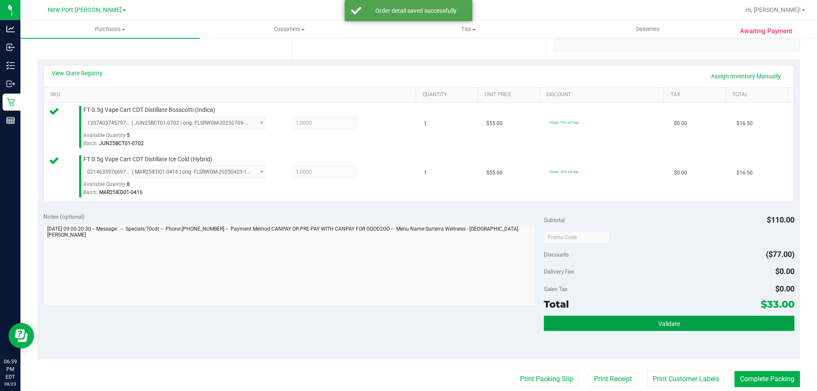
click at [630, 323] on button "Validate" at bounding box center [669, 323] width 250 height 15
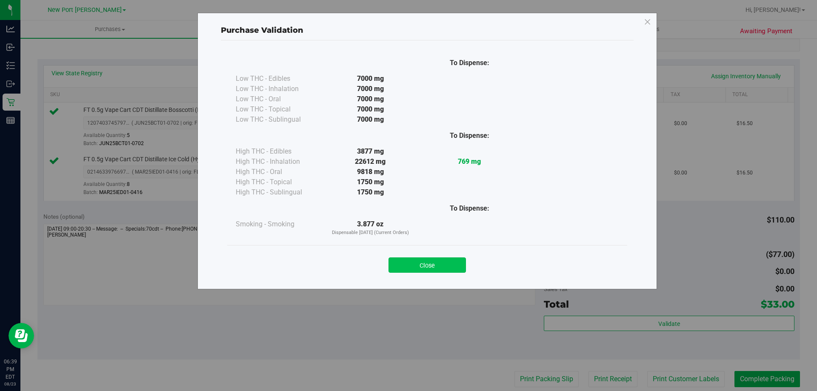
click at [417, 262] on button "Close" at bounding box center [427, 265] width 77 height 15
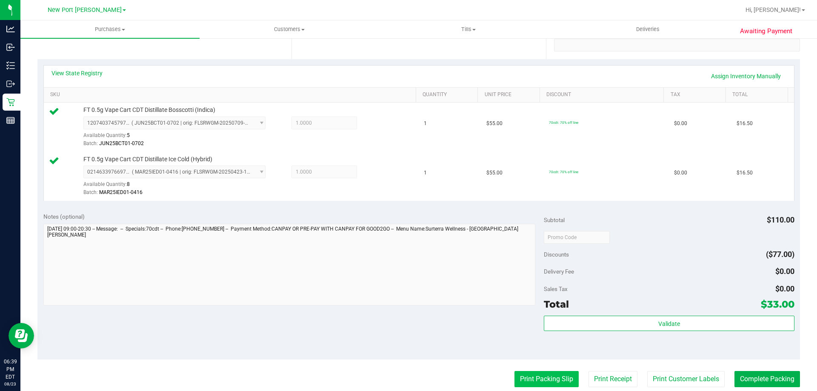
click at [529, 381] on button "Print Packing Slip" at bounding box center [547, 379] width 64 height 16
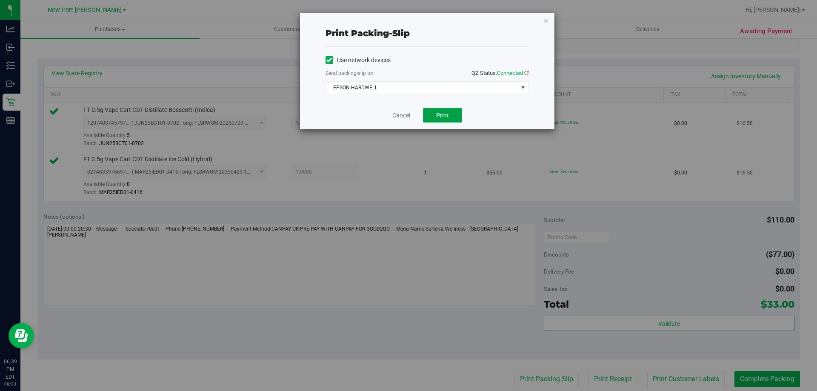
click at [446, 116] on span "Print" at bounding box center [442, 115] width 13 height 7
click at [405, 115] on link "Cancel" at bounding box center [401, 115] width 18 height 9
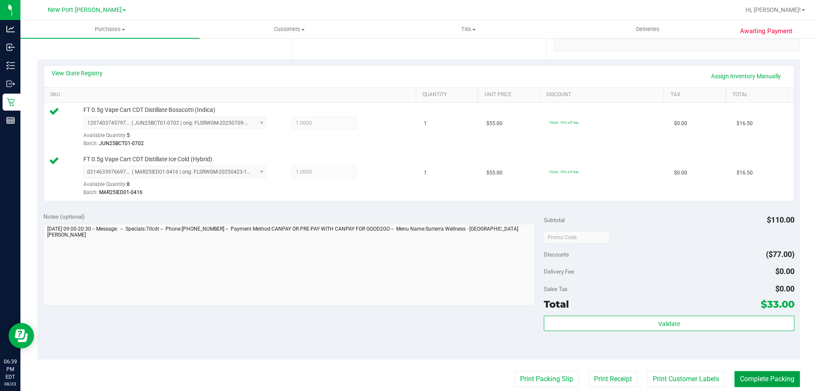
click at [764, 375] on button "Complete Packing" at bounding box center [768, 379] width 66 height 16
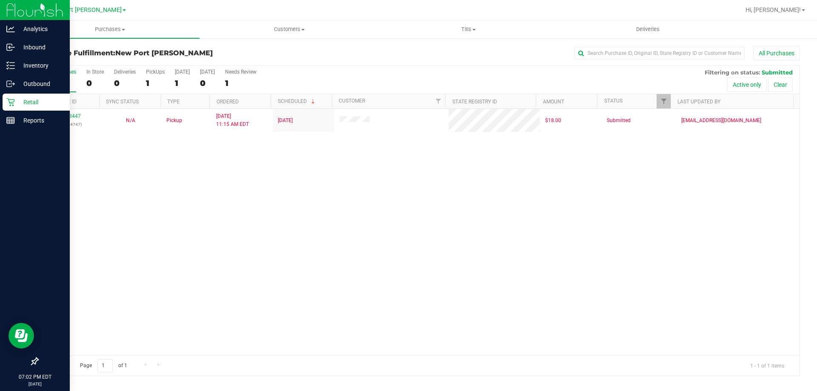
click at [30, 99] on p "Retail" at bounding box center [40, 102] width 51 height 10
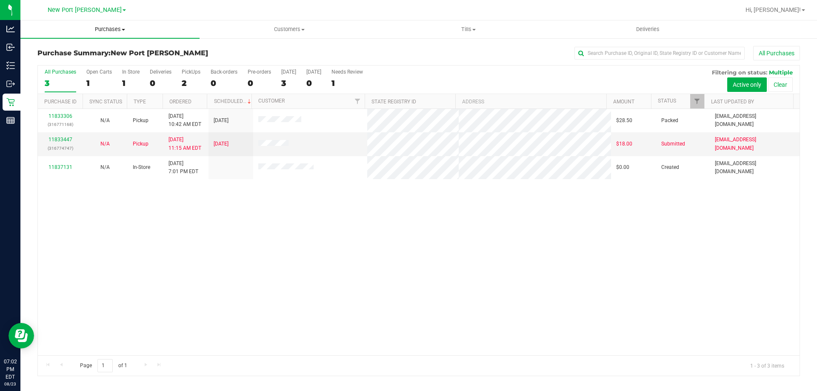
click at [123, 29] on span at bounding box center [123, 30] width 3 height 2
click at [65, 62] on span "Fulfillment" at bounding box center [46, 61] width 53 height 7
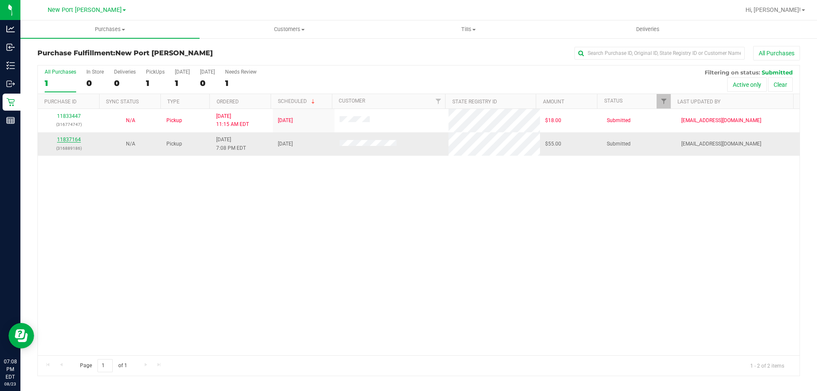
click at [75, 140] on link "11837164" at bounding box center [69, 140] width 24 height 6
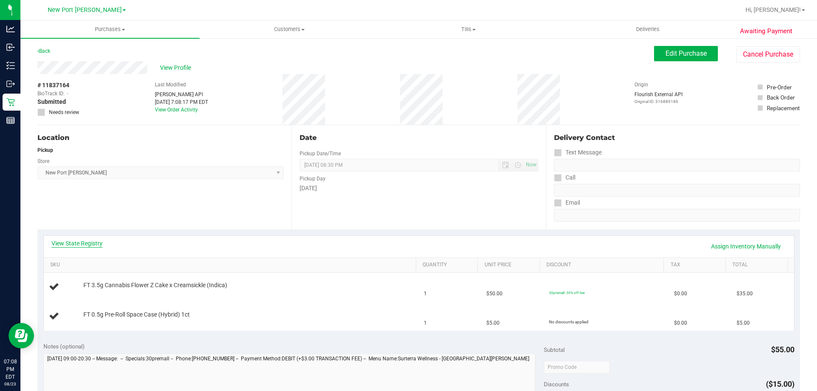
click at [80, 245] on link "View State Registry" at bounding box center [77, 243] width 51 height 9
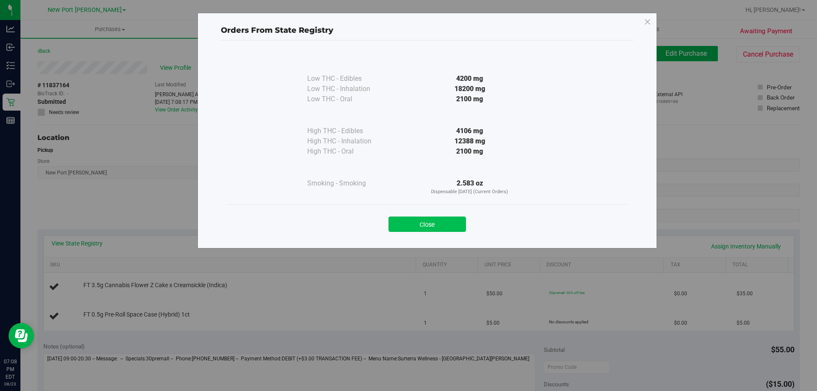
click at [428, 226] on button "Close" at bounding box center [427, 224] width 77 height 15
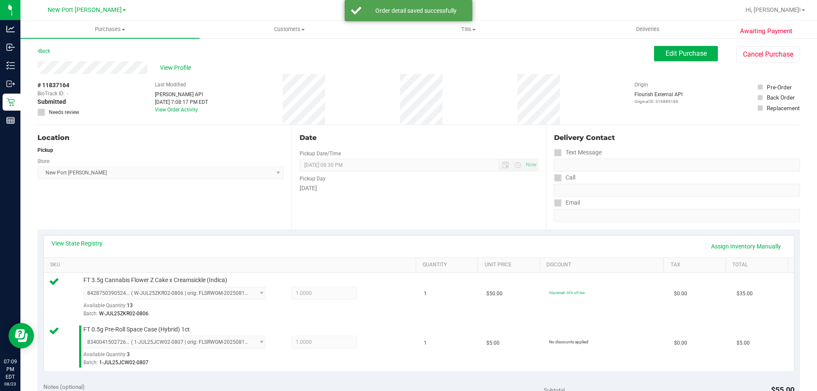
scroll to position [170, 0]
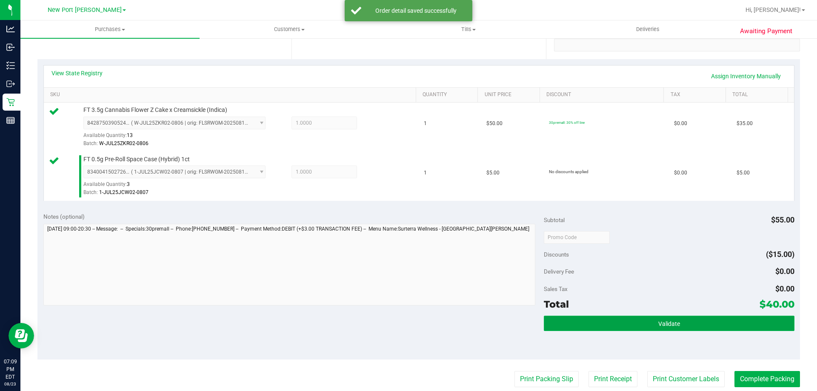
click at [632, 321] on button "Validate" at bounding box center [669, 323] width 250 height 15
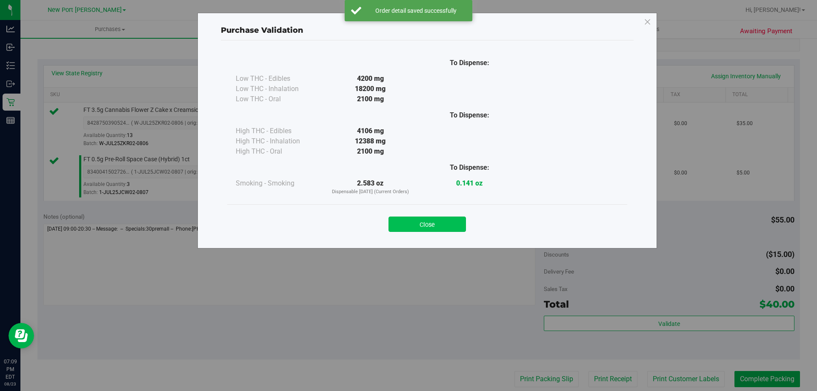
click at [440, 226] on button "Close" at bounding box center [427, 224] width 77 height 15
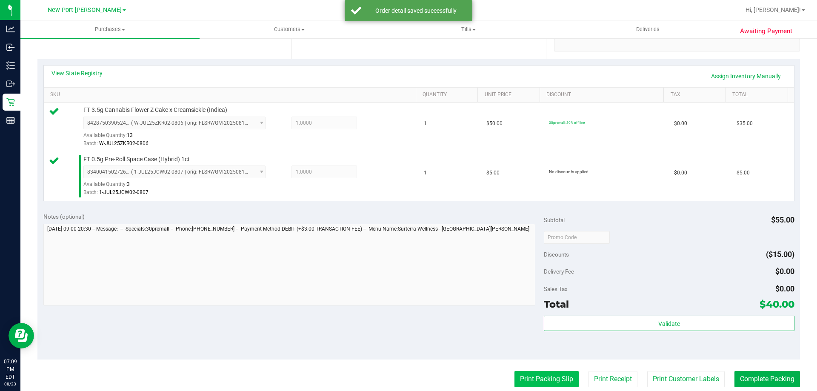
click at [538, 383] on button "Print Packing Slip" at bounding box center [547, 379] width 64 height 16
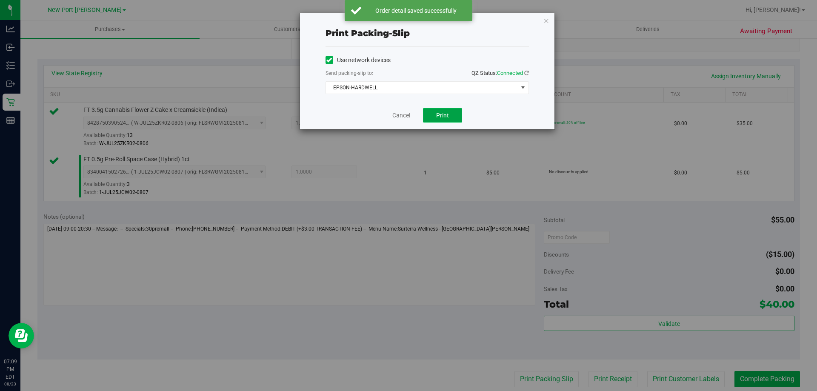
click at [440, 116] on span "Print" at bounding box center [442, 115] width 13 height 7
click at [400, 115] on link "Cancel" at bounding box center [401, 115] width 18 height 9
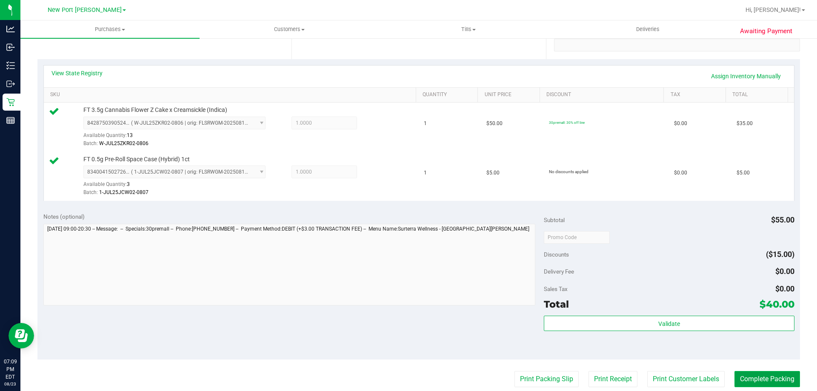
click at [751, 378] on button "Complete Packing" at bounding box center [768, 379] width 66 height 16
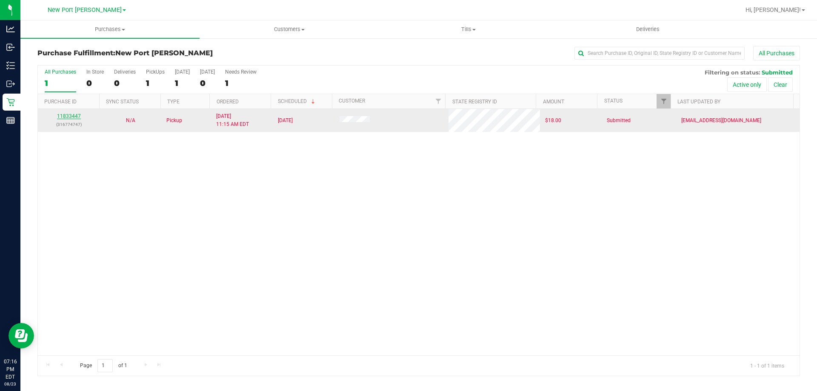
click at [69, 117] on link "11833447" at bounding box center [69, 116] width 24 height 6
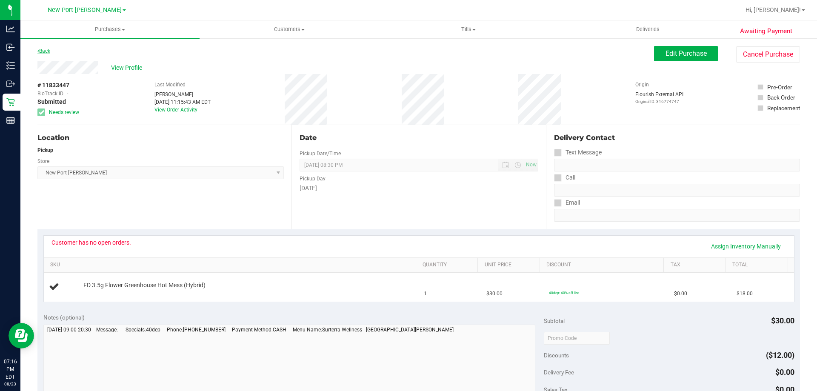
click at [47, 52] on link "Back" at bounding box center [43, 51] width 13 height 6
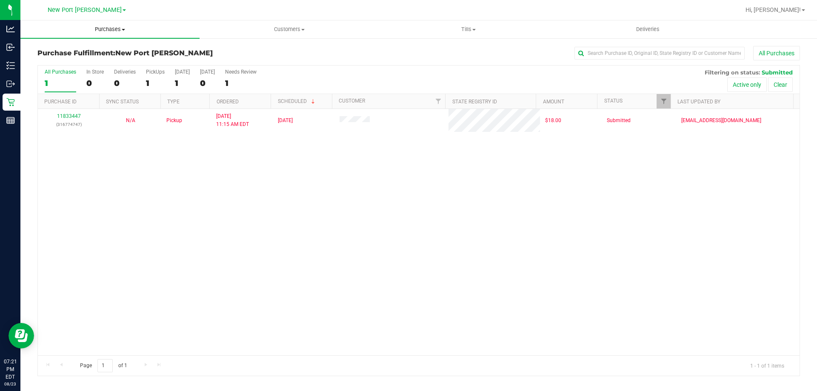
click at [123, 30] on span at bounding box center [123, 30] width 3 height 2
click at [68, 51] on span "Summary of purchases" at bounding box center [63, 51] width 87 height 7
